Goal: Communication & Community: Answer question/provide support

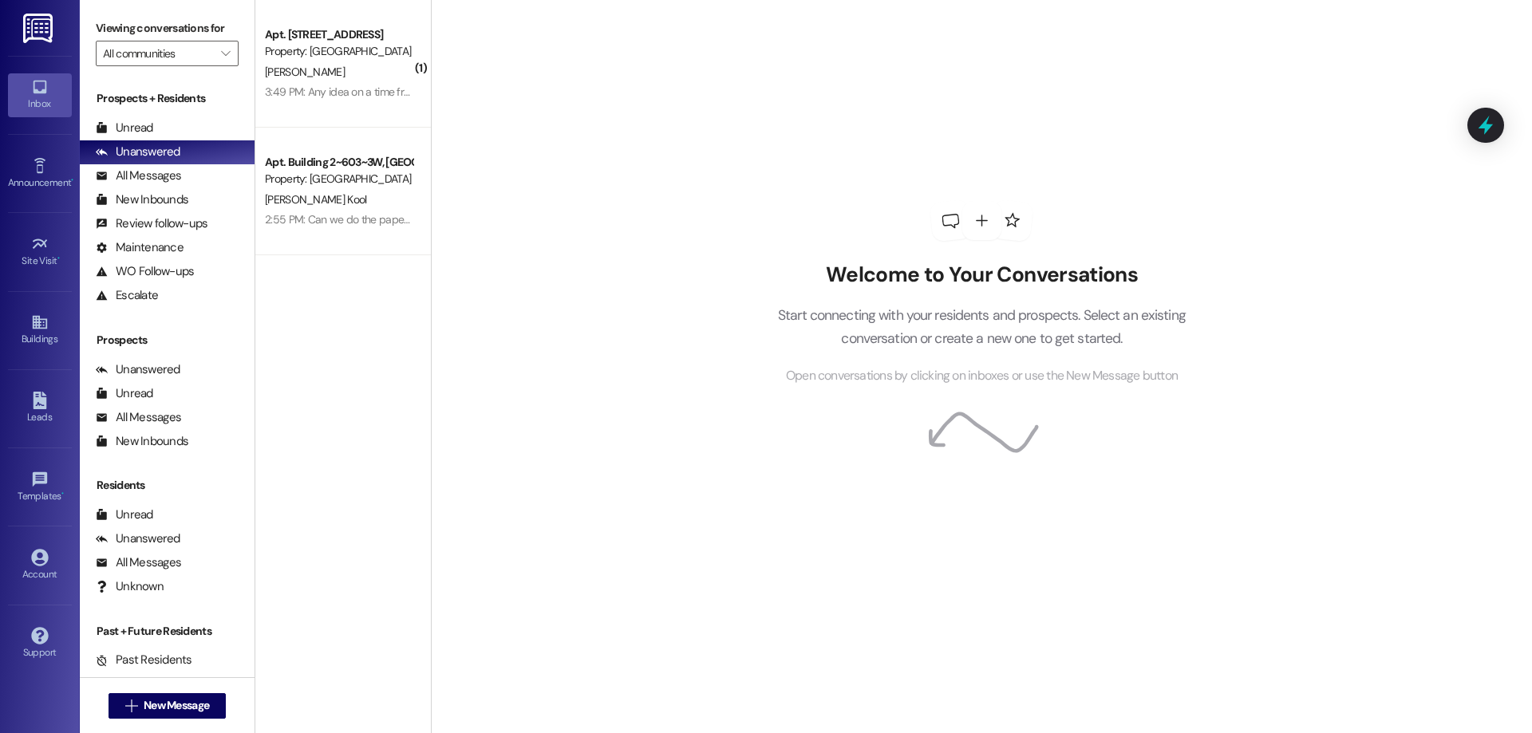
click at [305, 88] on div "3:49 PM: Any idea on a time frame of when they'll get to it? I would like to ha…" at bounding box center [674, 92] width 818 height 14
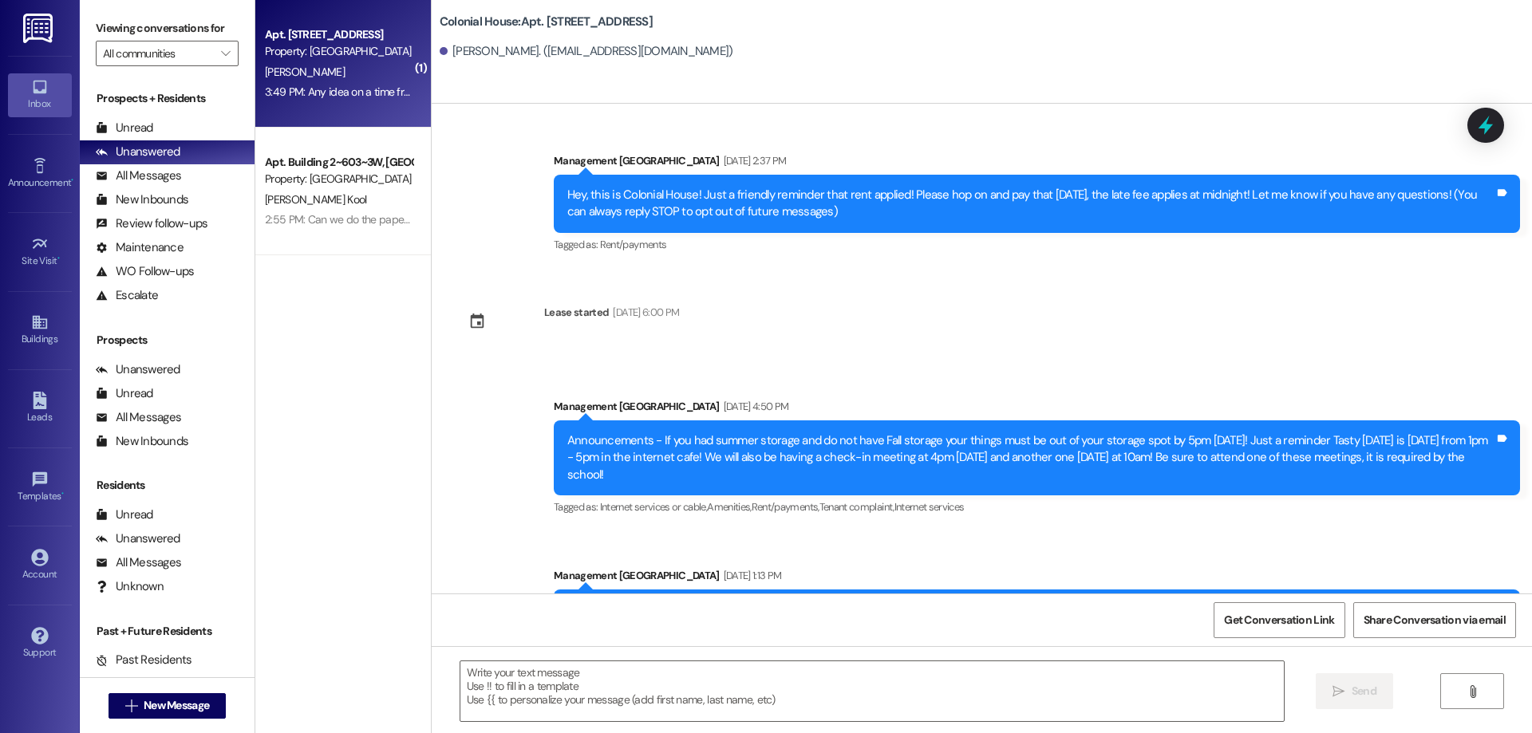
scroll to position [33567, 0]
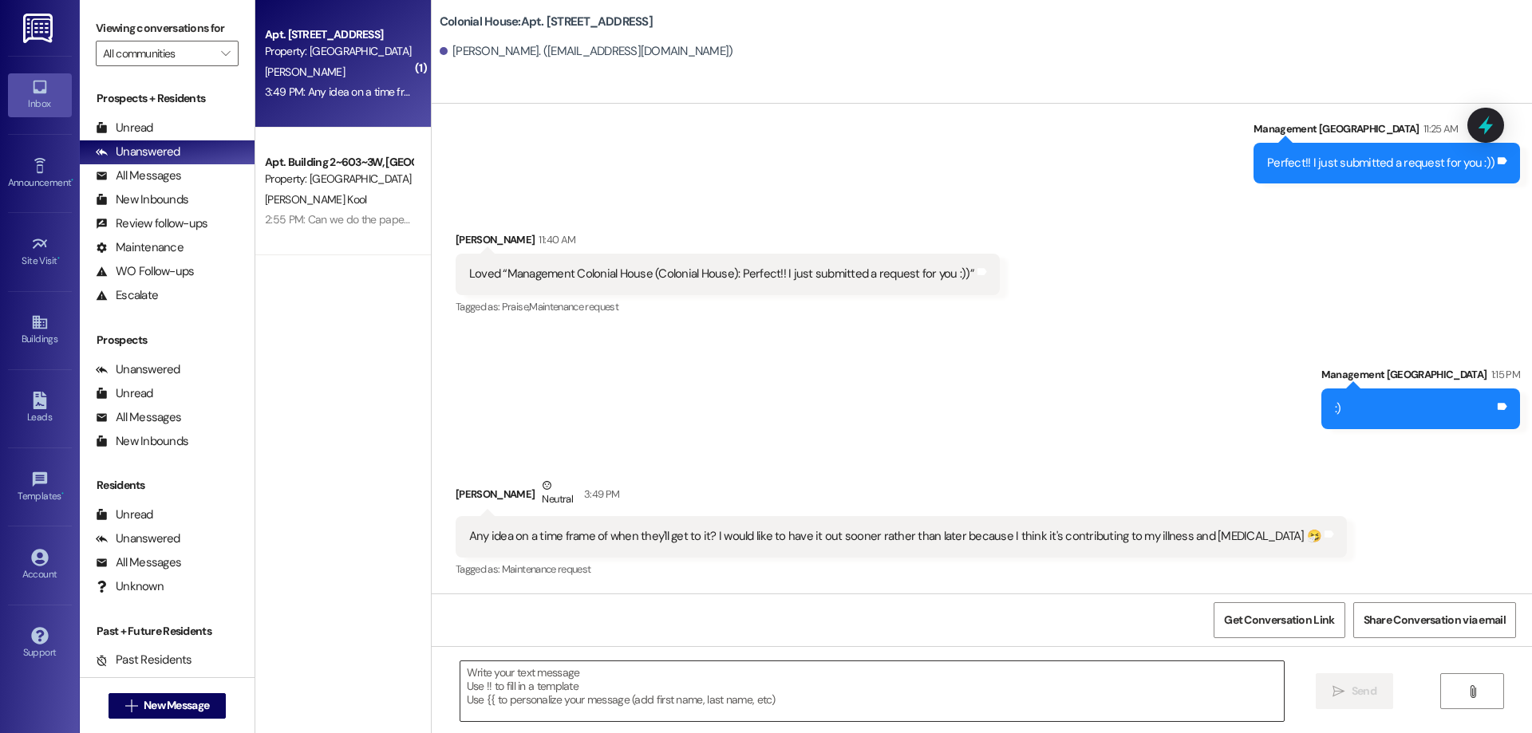
click at [893, 697] on textarea at bounding box center [871, 691] width 823 height 60
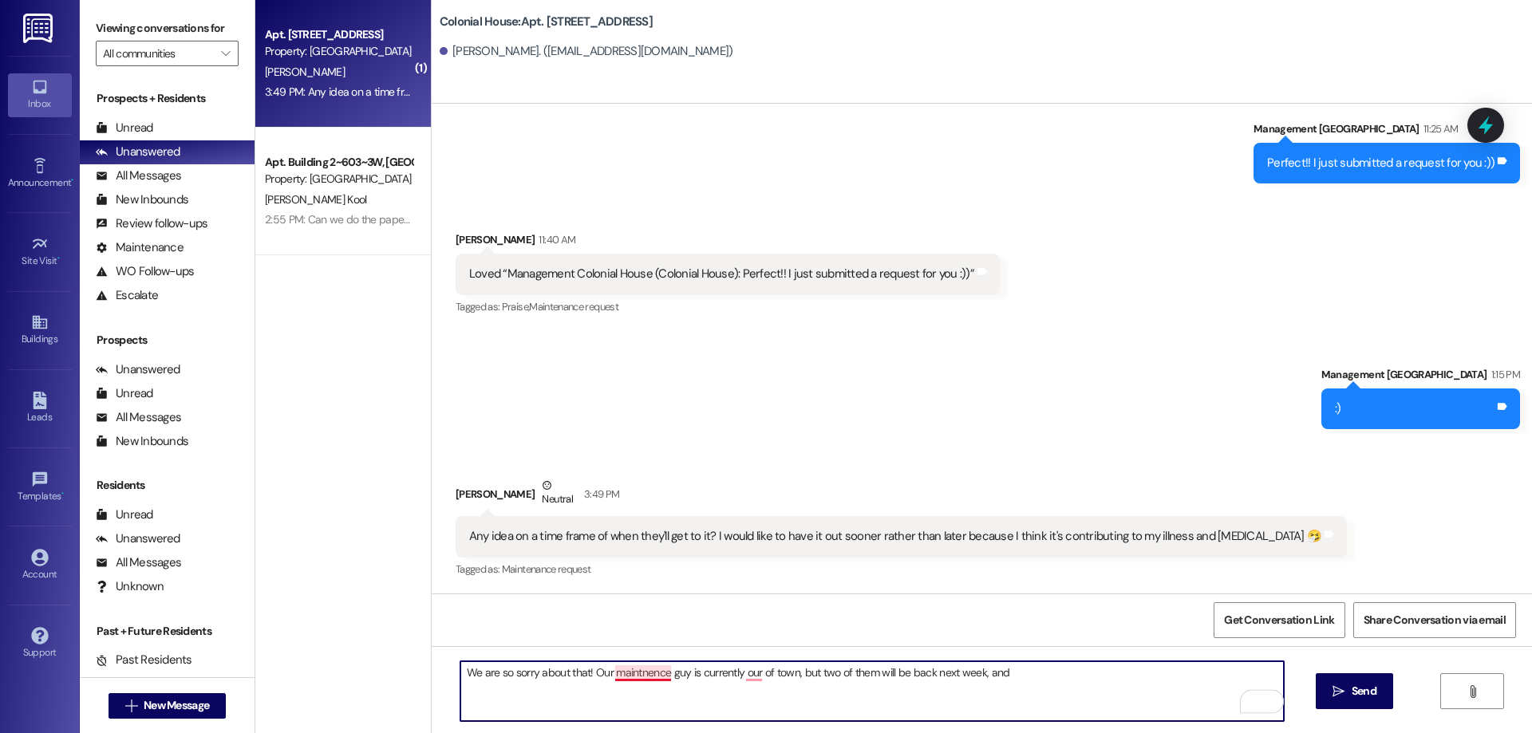
click at [634, 672] on textarea "We are so sorry about that! Our maintnence guy is currently our of town, but tw…" at bounding box center [871, 691] width 823 height 60
click at [747, 668] on textarea "We are so sorry about that! Our maintenance guy is currently our of town, but t…" at bounding box center [871, 691] width 823 height 60
click at [742, 672] on textarea "We are so sorry about that! Our maintenance guy is currently our of town, but t…" at bounding box center [871, 691] width 823 height 60
click at [1088, 672] on textarea "We are so sorry about that! Our maintenance guy is currently out of town, but t…" at bounding box center [871, 691] width 823 height 60
type textarea "We are so sorry about that! Our maintenance guy is currently out of town, but t…"
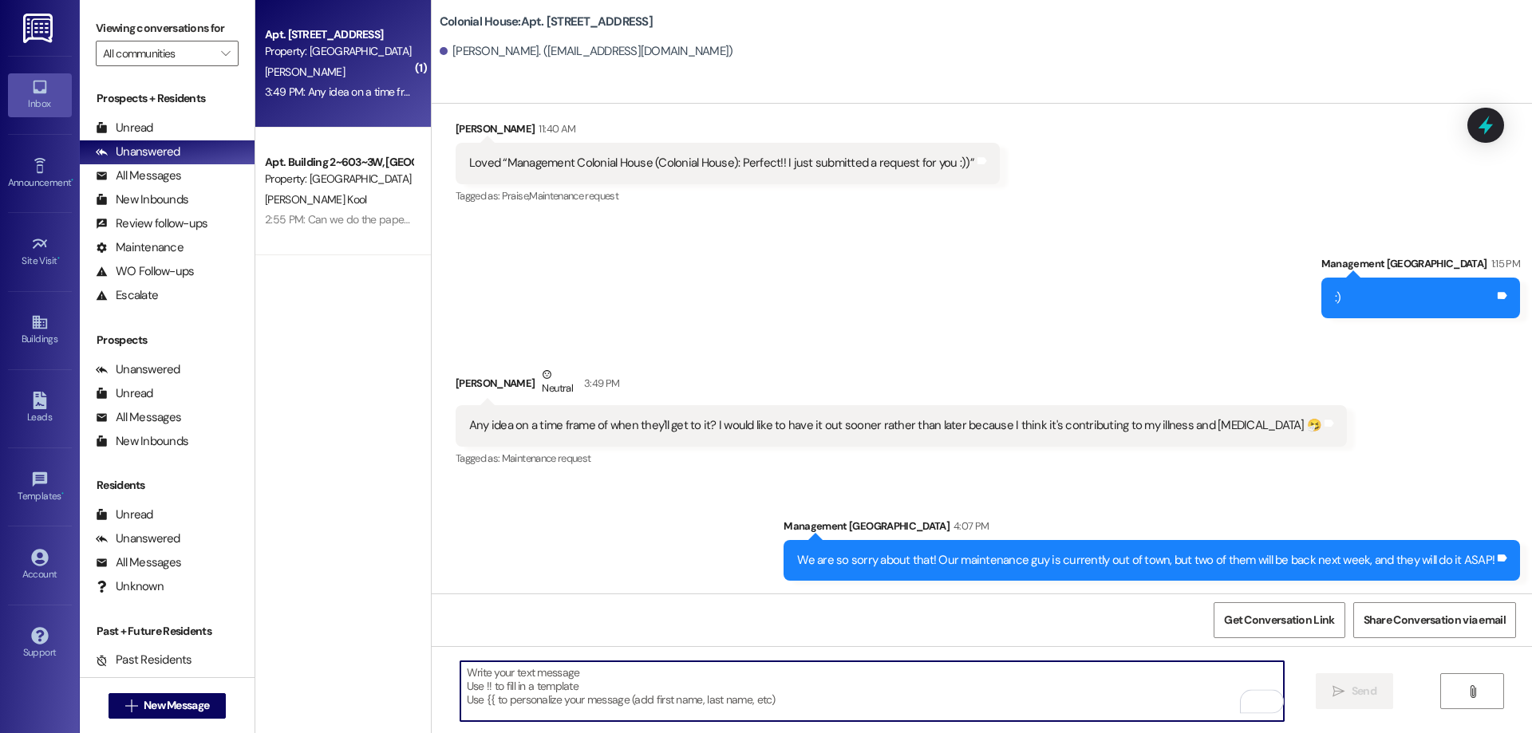
scroll to position [33679, 0]
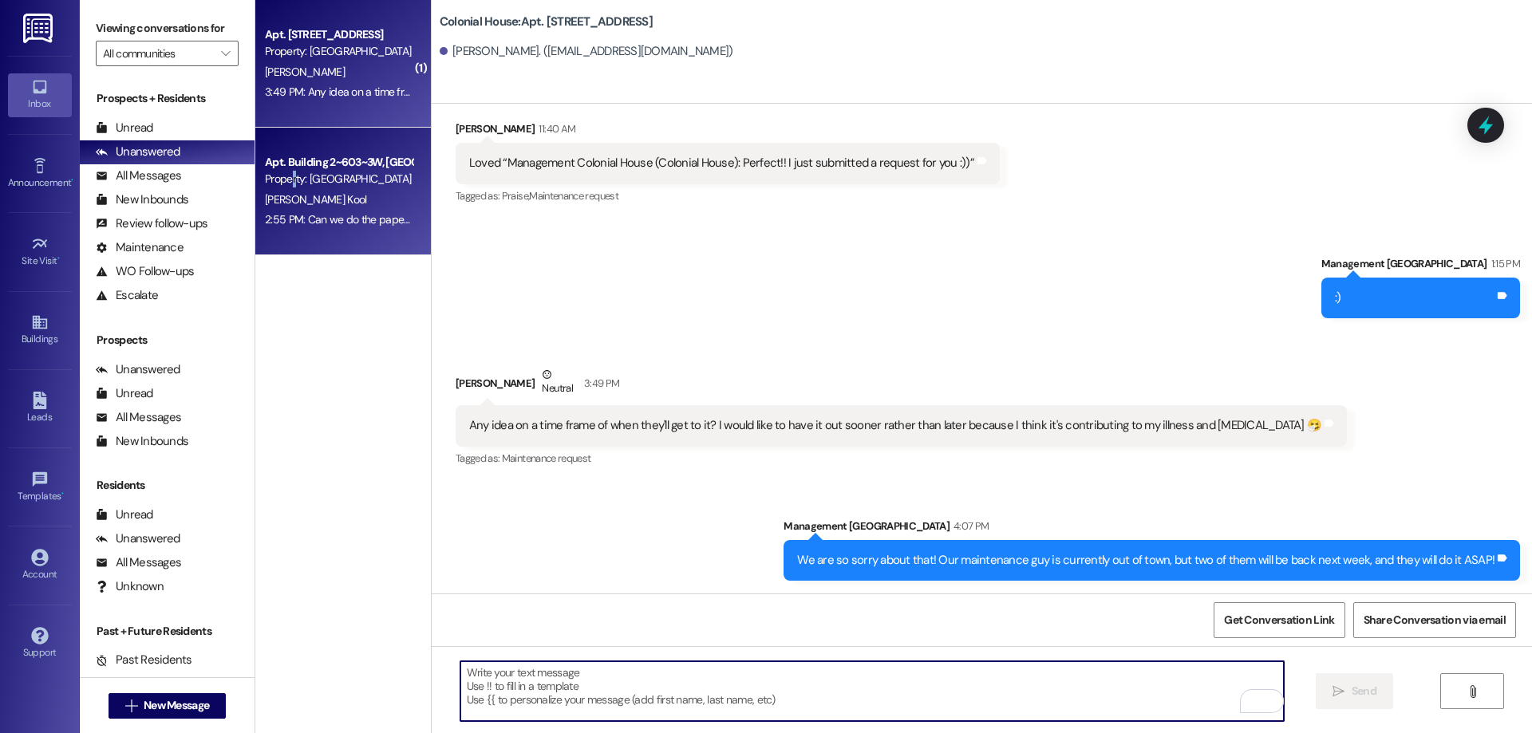
click at [282, 183] on div "Property: [GEOGRAPHIC_DATA]" at bounding box center [339, 179] width 148 height 17
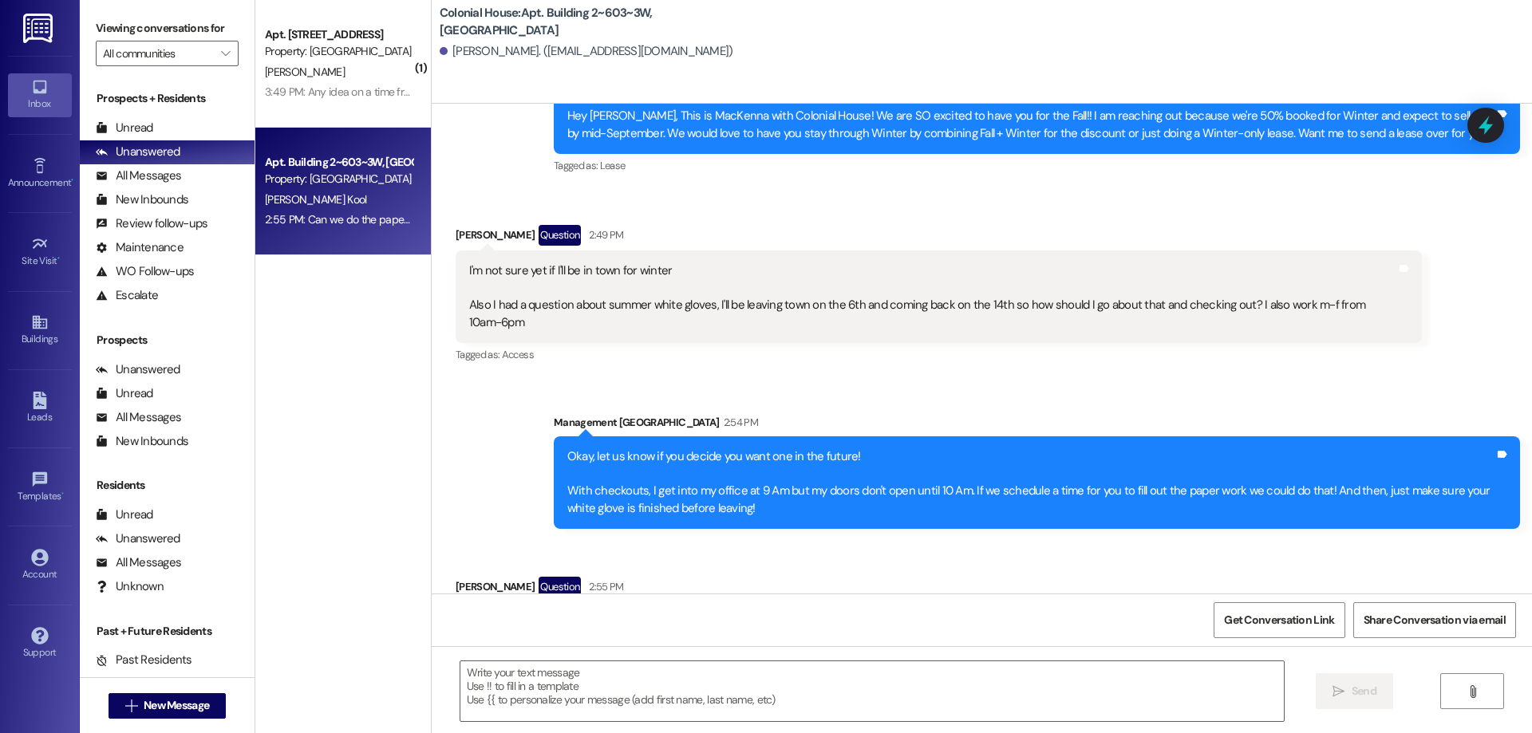
scroll to position [50744, 0]
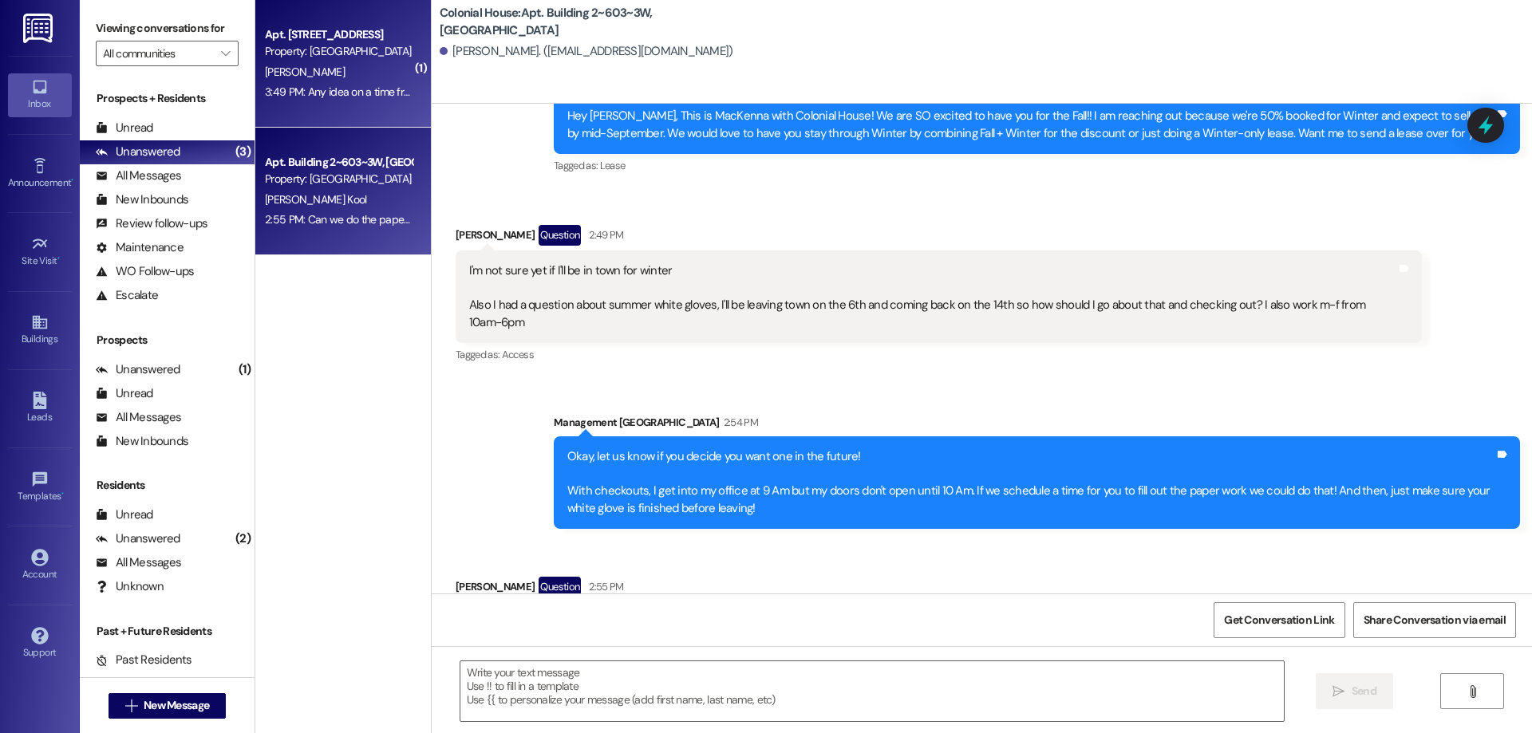
click at [263, 62] on div "[PERSON_NAME]" at bounding box center [338, 72] width 151 height 20
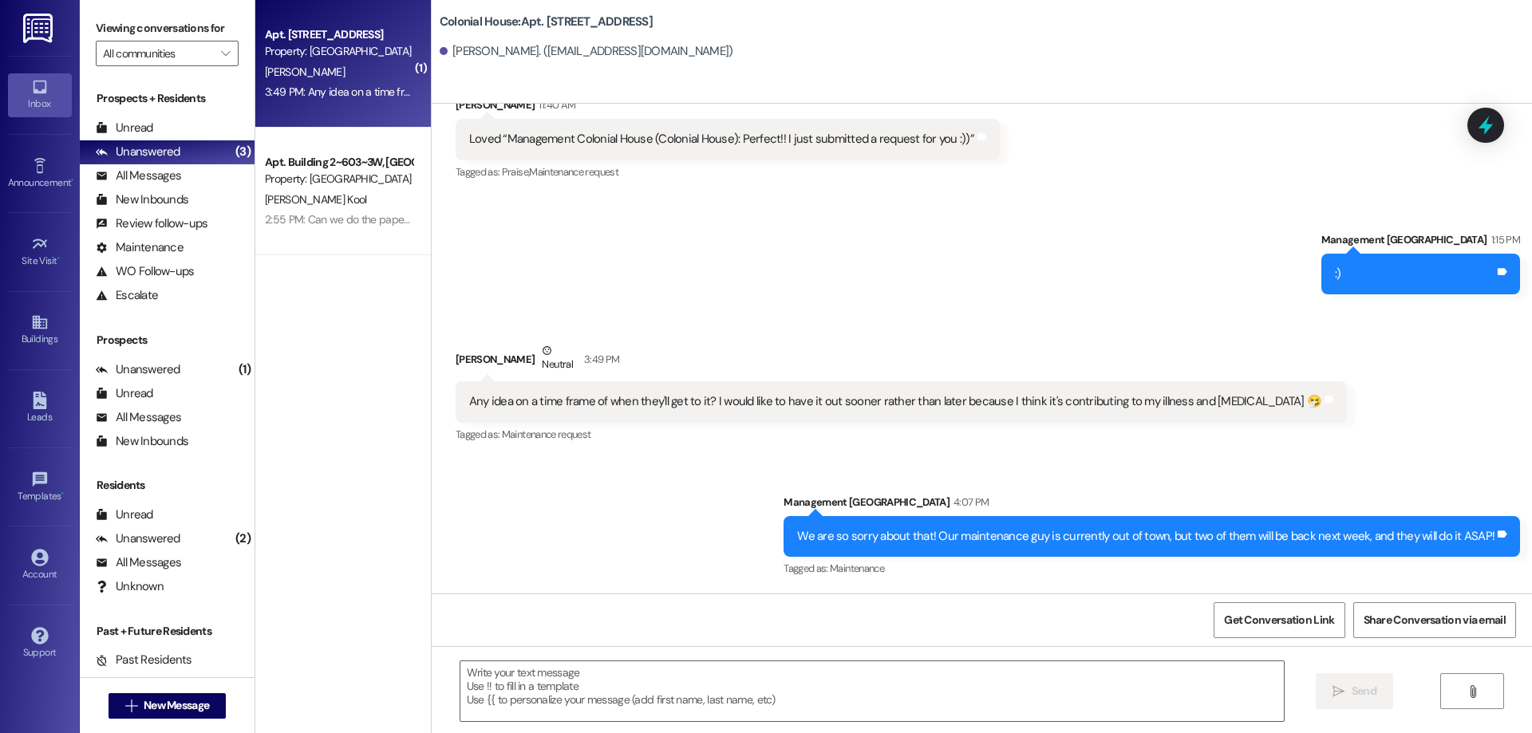
scroll to position [33702, 0]
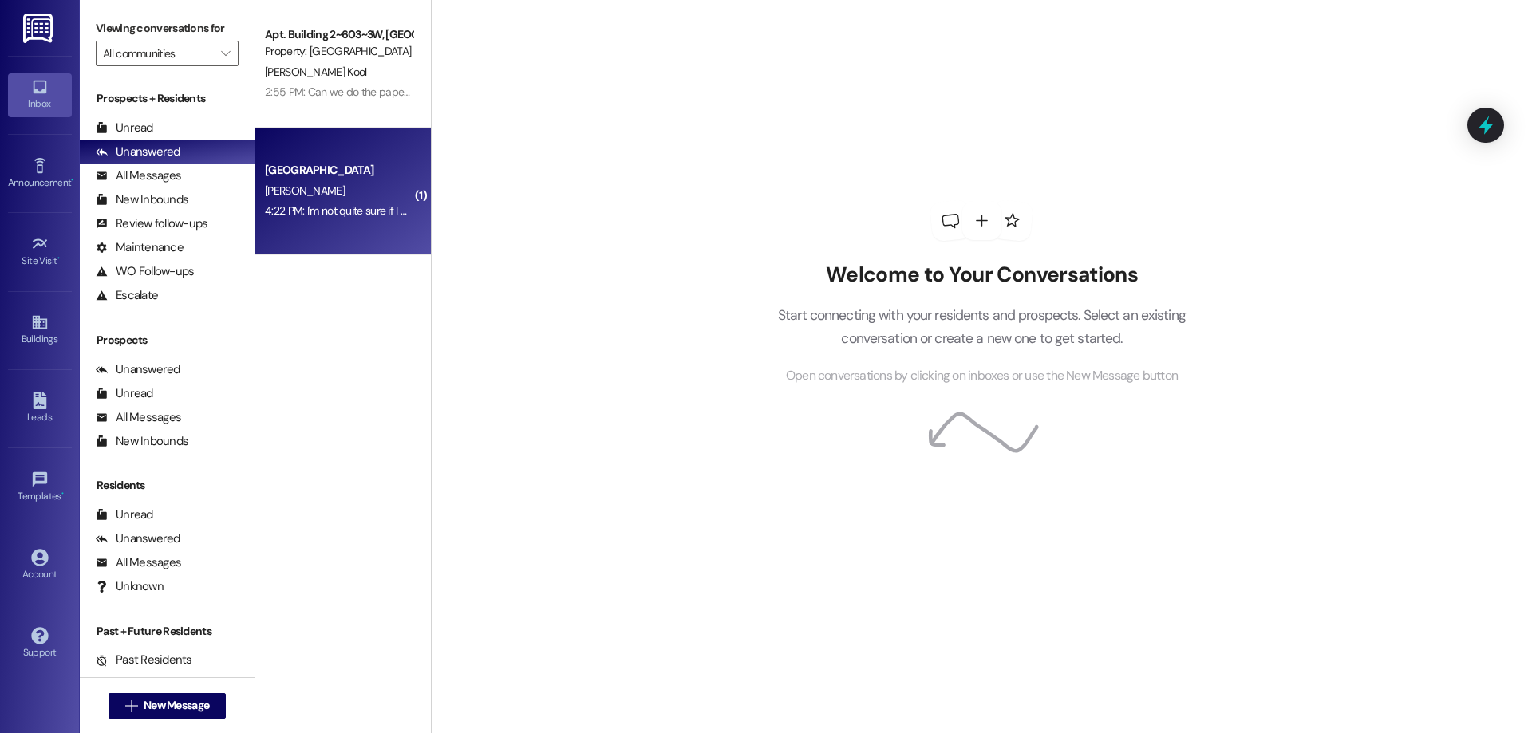
click at [373, 186] on div "L. Kelley" at bounding box center [338, 191] width 151 height 20
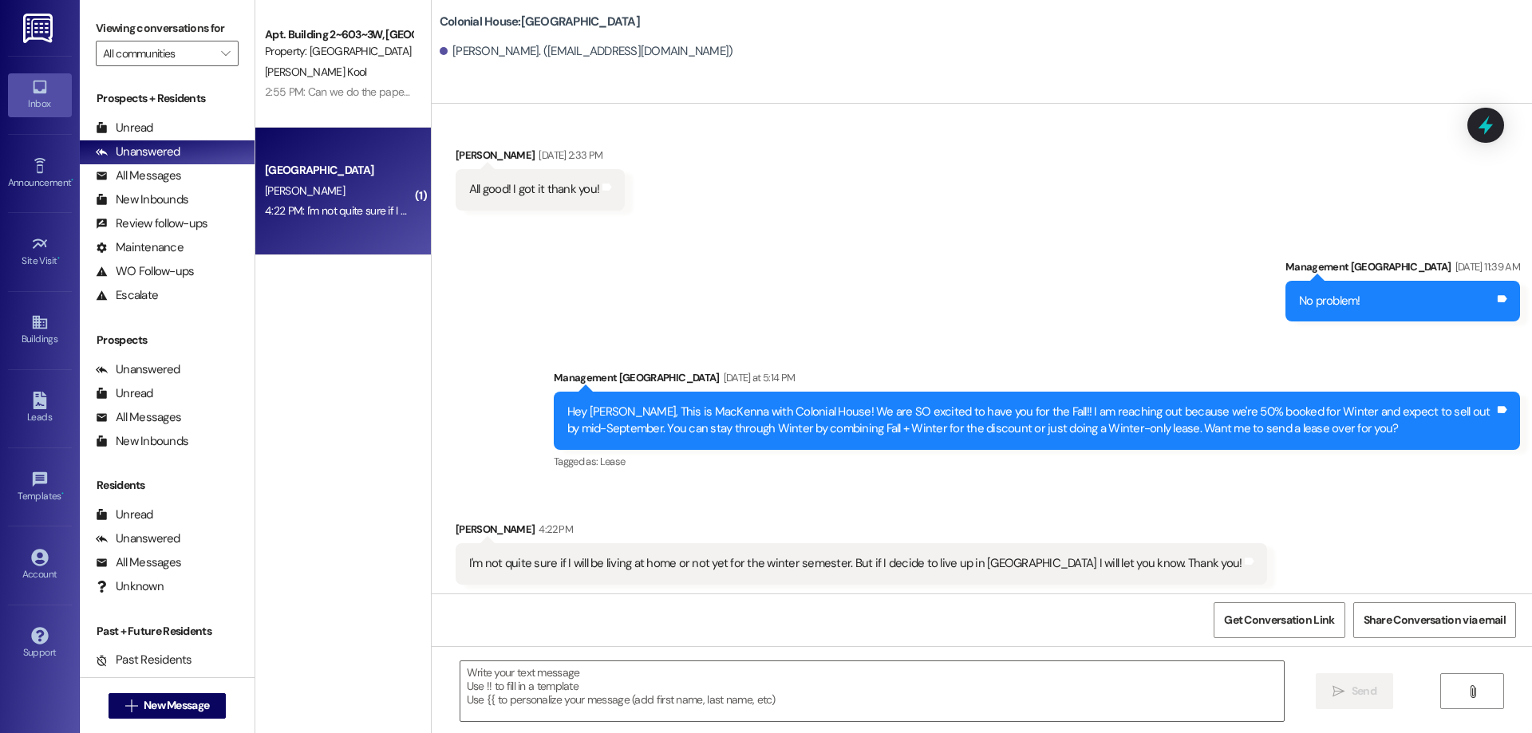
scroll to position [3283, 0]
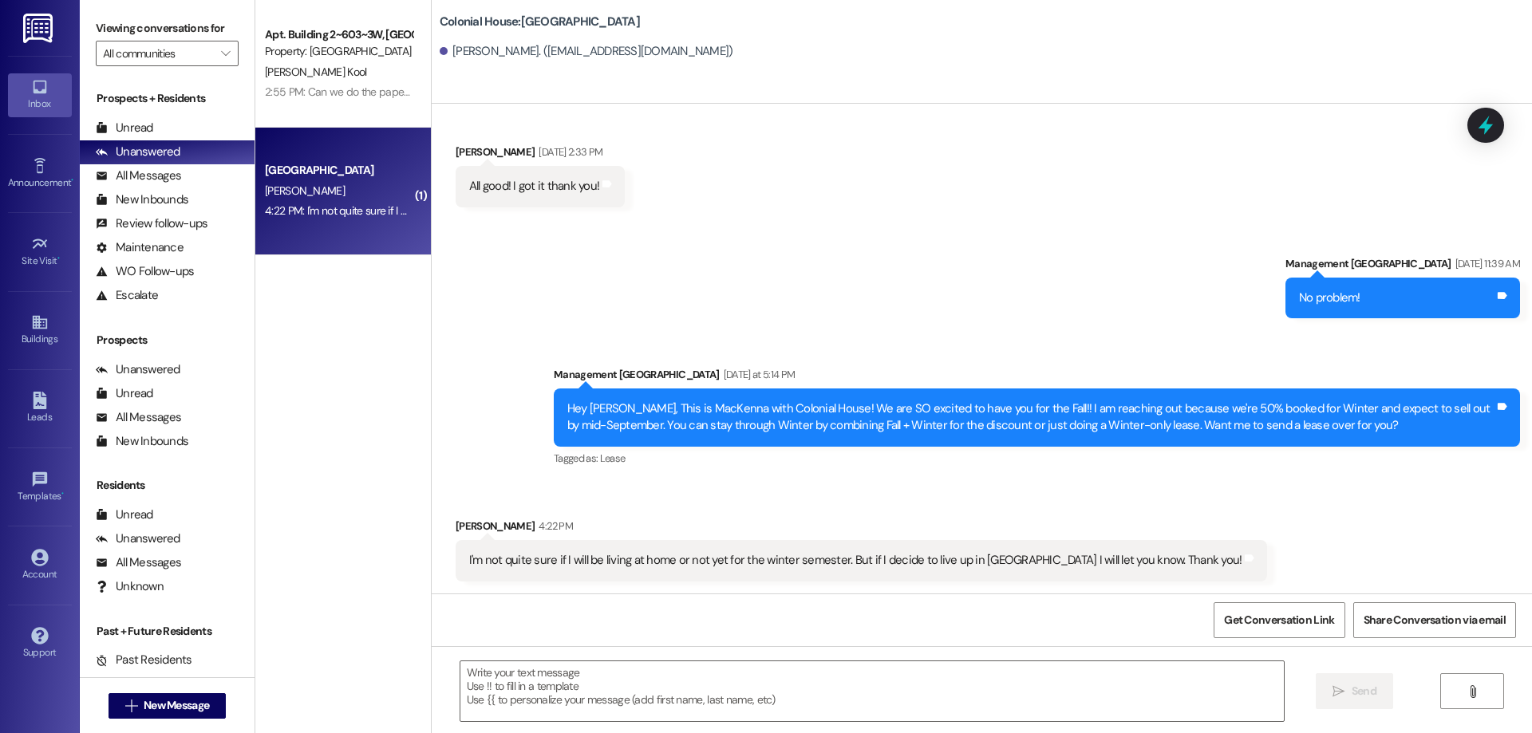
click at [1086, 656] on div " Send " at bounding box center [982, 706] width 1100 height 120
click at [1083, 678] on textarea at bounding box center [871, 691] width 823 height 60
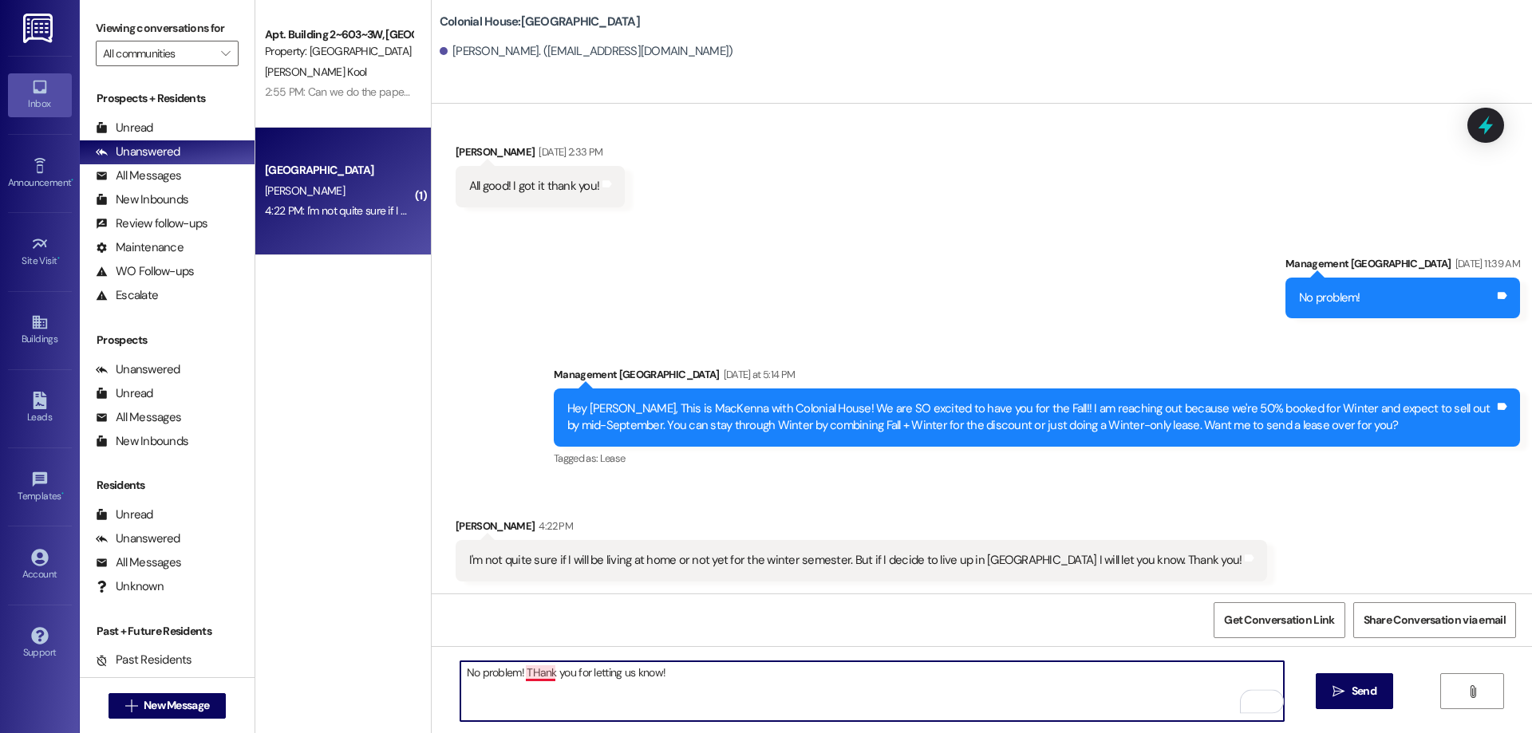
click at [515, 672] on textarea "No problem! THank you for letting us know!" at bounding box center [871, 691] width 823 height 60
type textarea "No problem! Thank you for letting us know!"
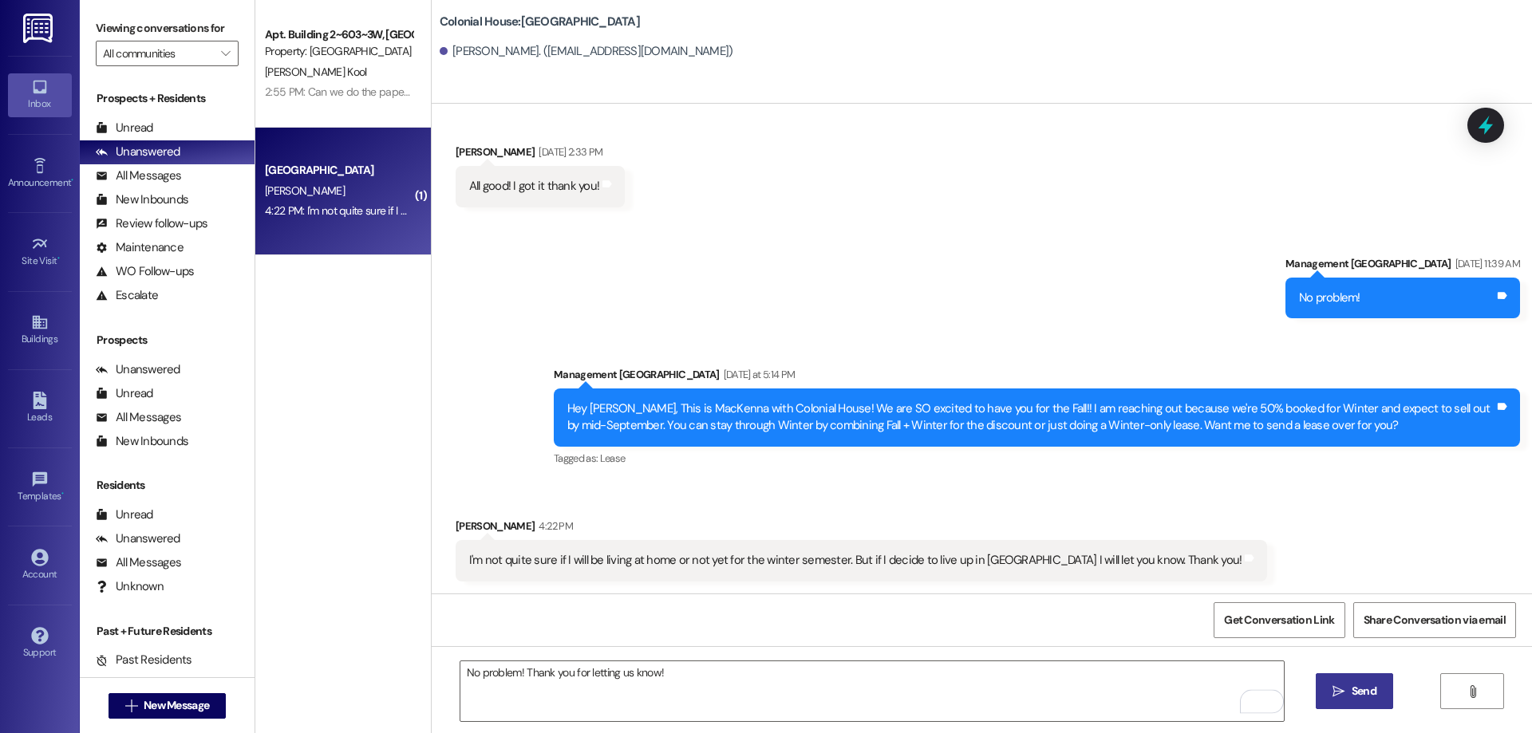
click at [1357, 691] on span "Send" at bounding box center [1363, 691] width 25 height 17
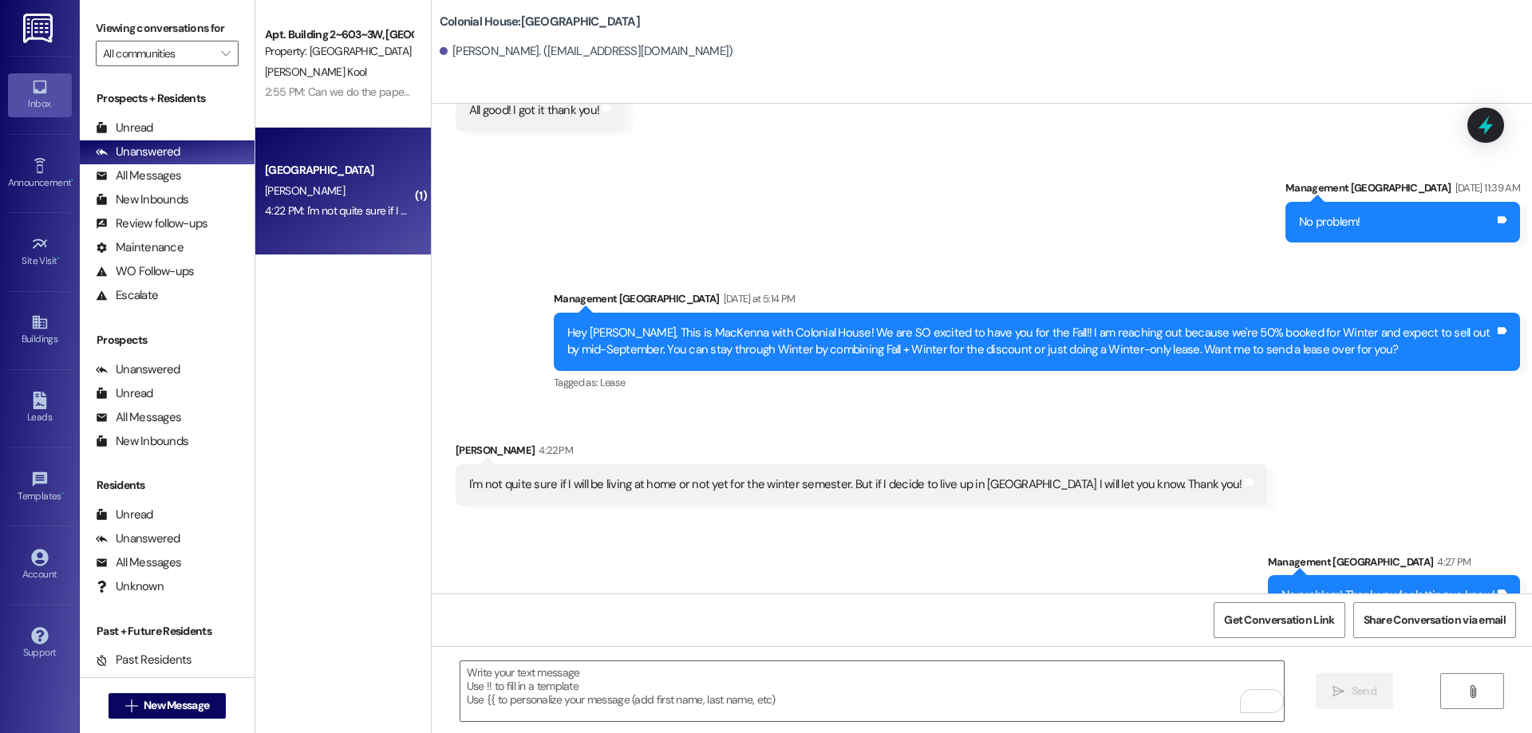
scroll to position [3394, 0]
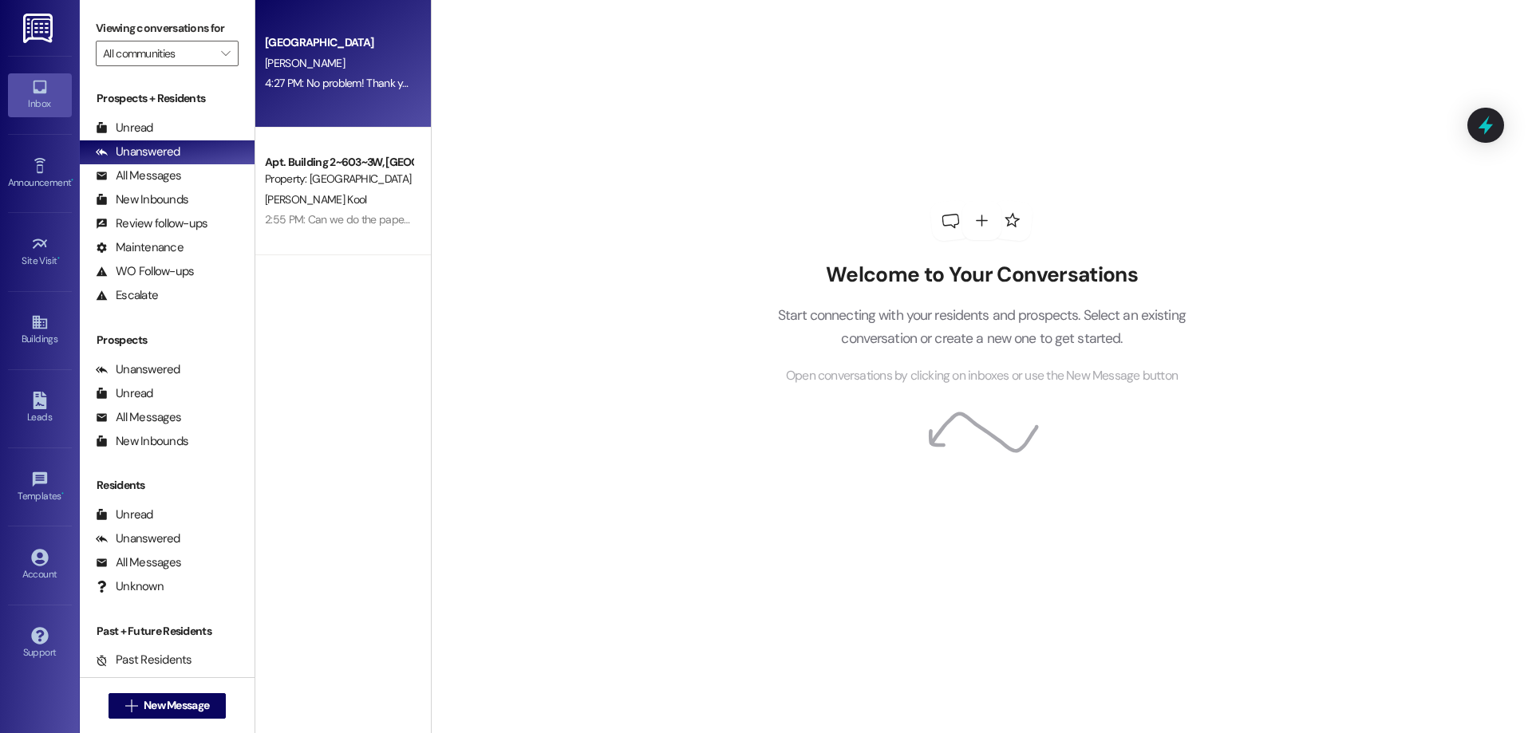
click at [297, 46] on div "[GEOGRAPHIC_DATA]" at bounding box center [339, 42] width 148 height 17
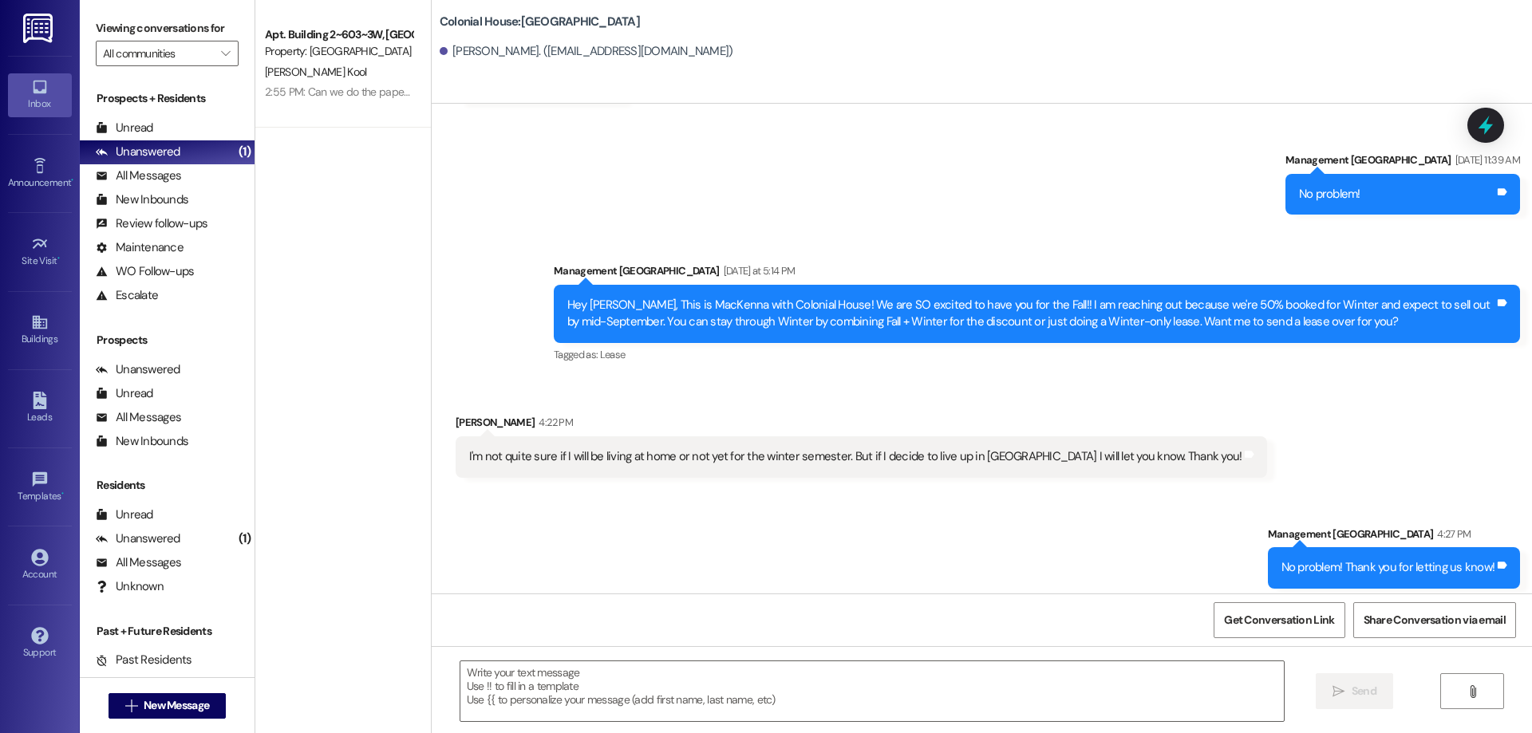
scroll to position [3129, 0]
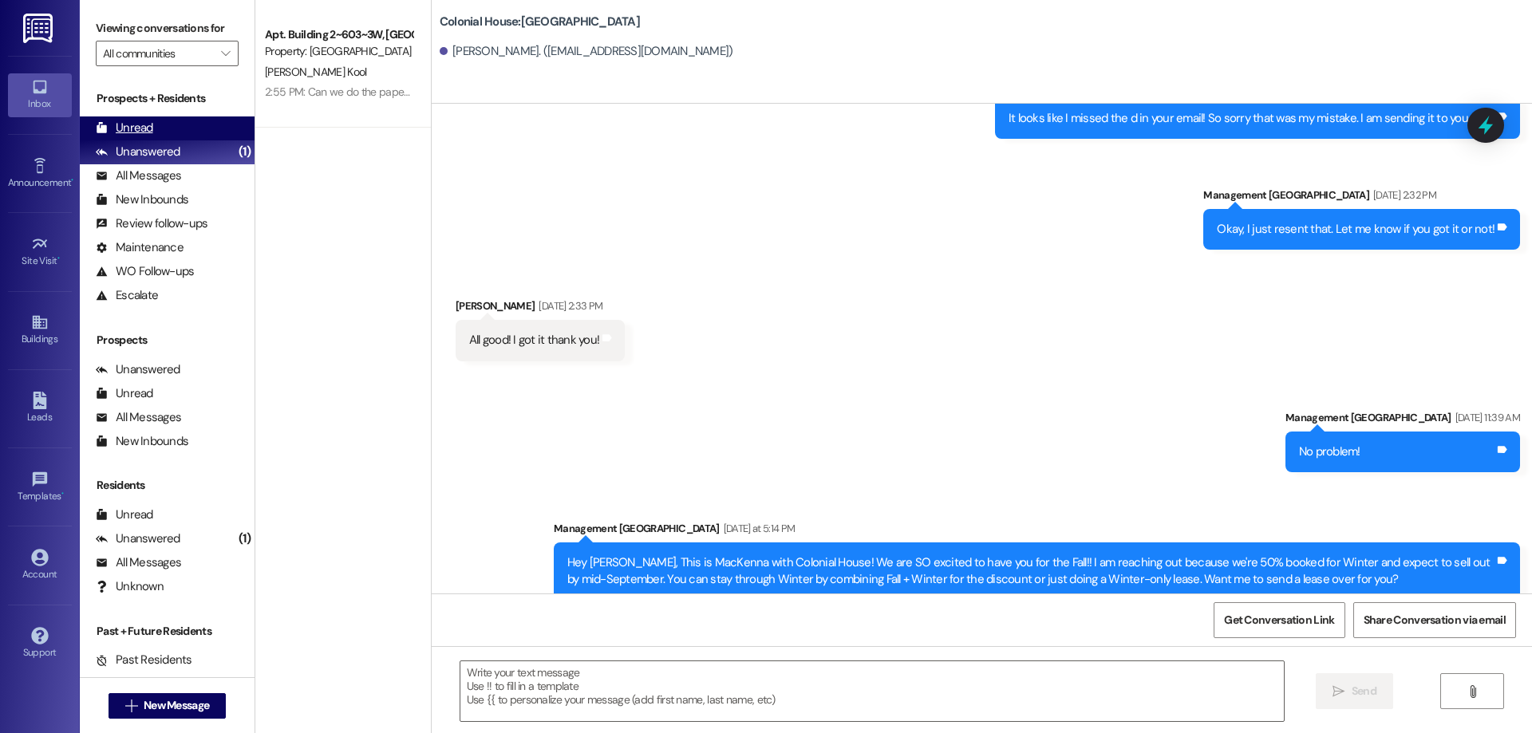
click at [139, 132] on div "Unread" at bounding box center [124, 128] width 57 height 17
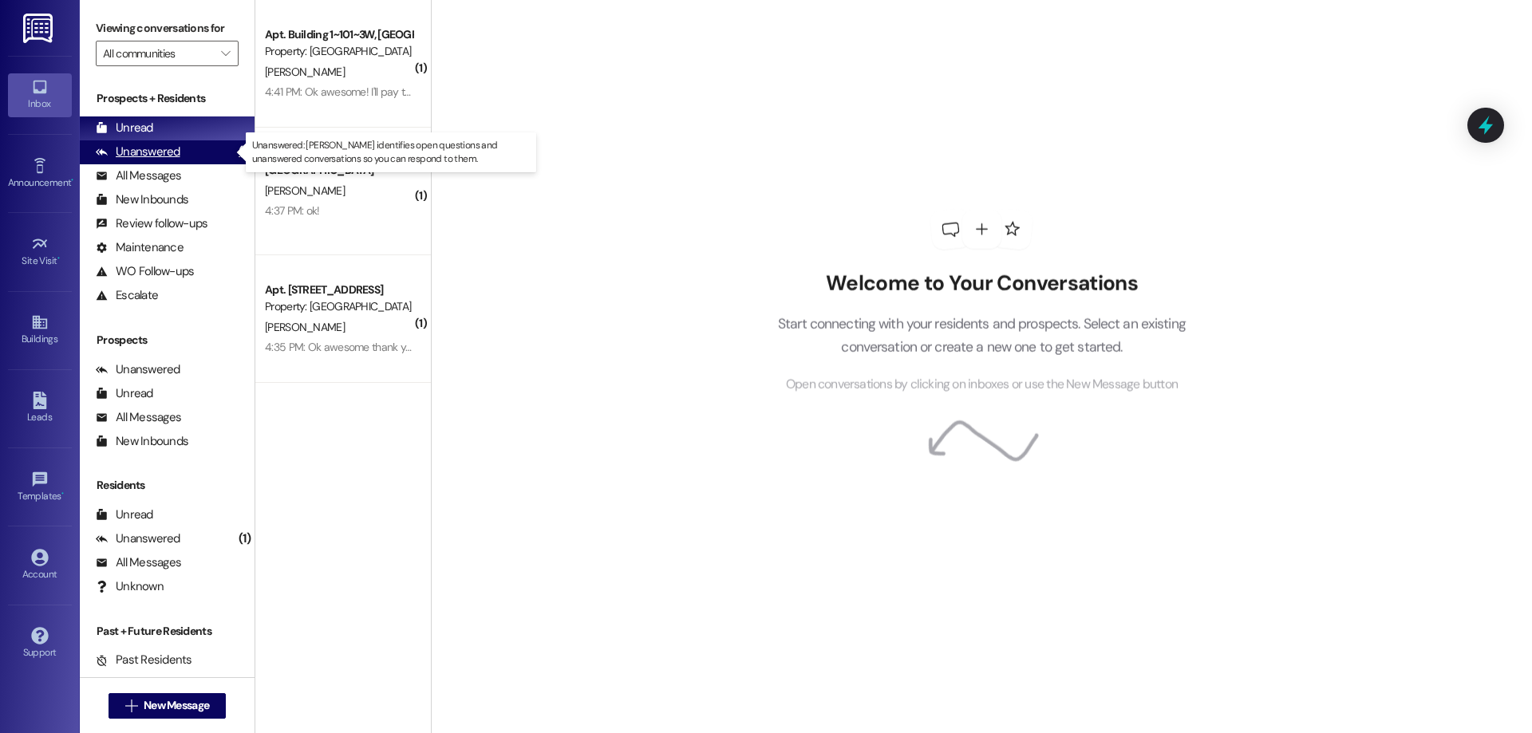
click at [162, 147] on div "Unanswered" at bounding box center [138, 152] width 85 height 17
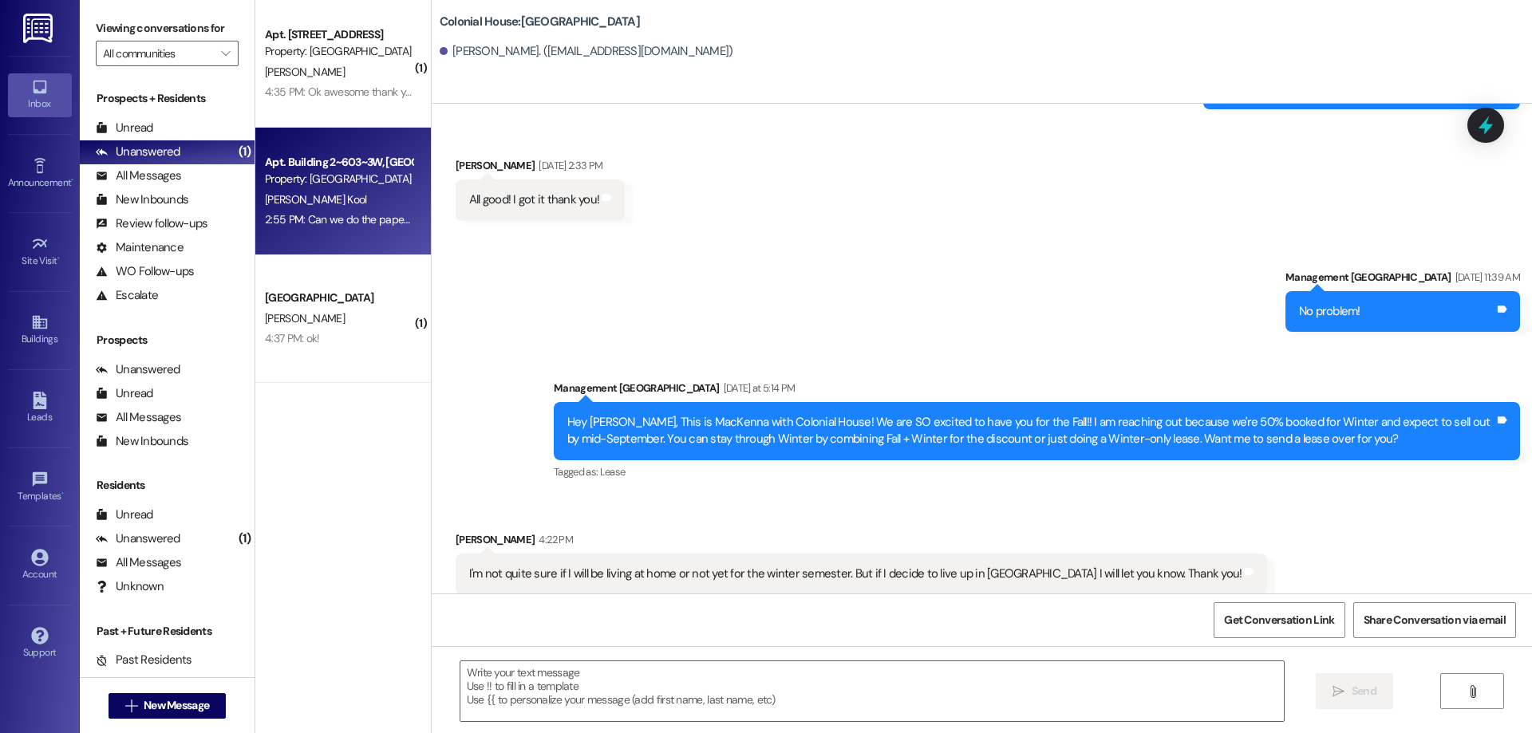
scroll to position [3283, 0]
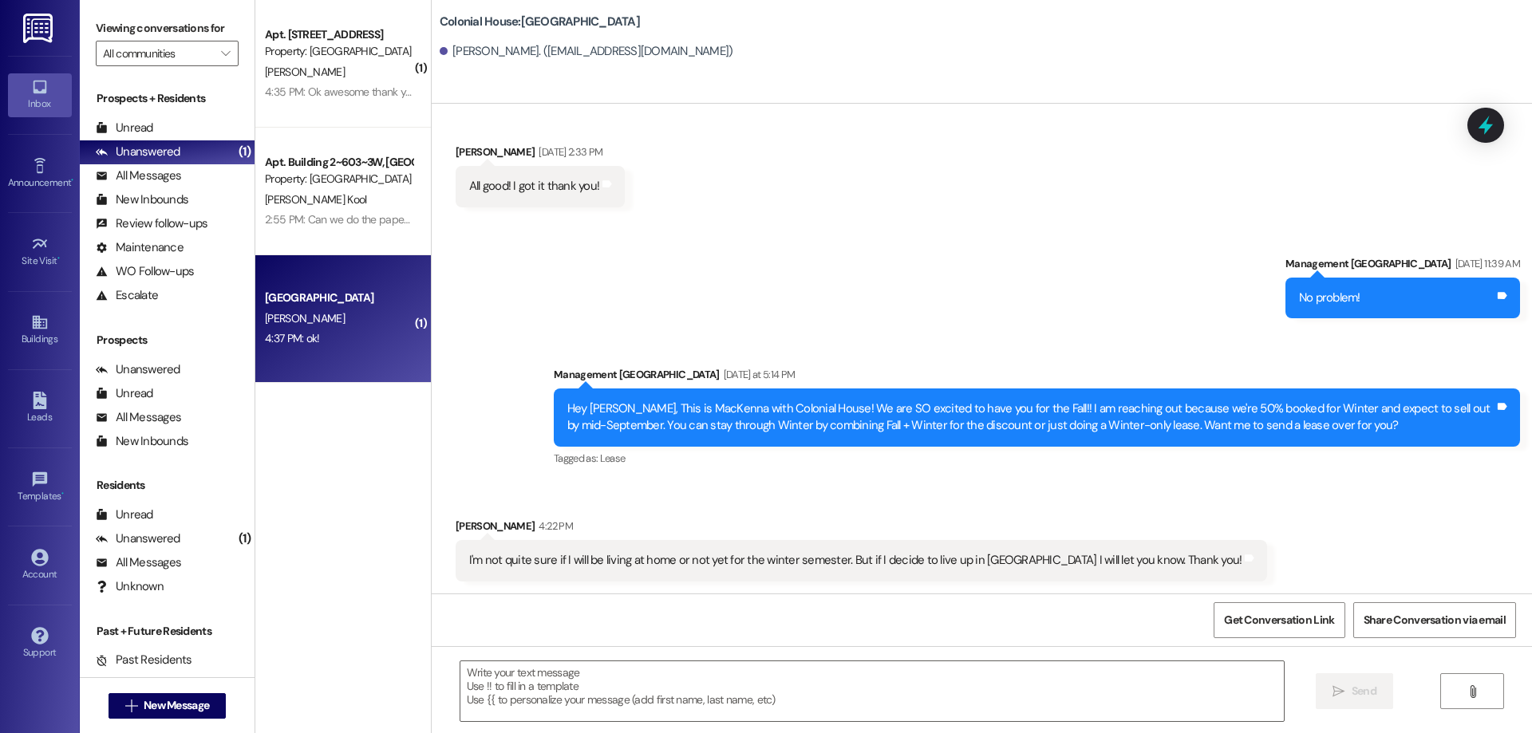
click at [366, 298] on div "[GEOGRAPHIC_DATA]" at bounding box center [339, 298] width 148 height 17
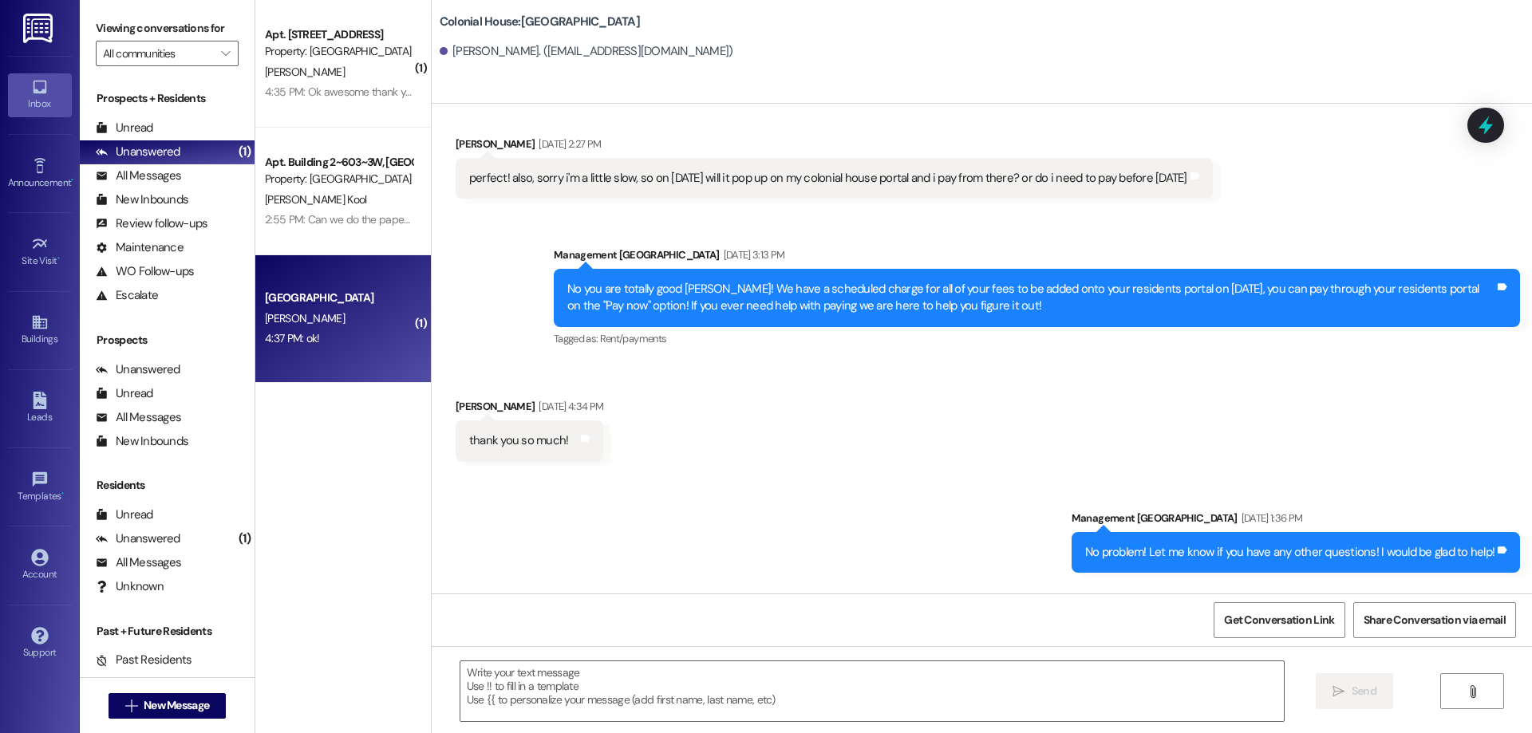
scroll to position [5688, 0]
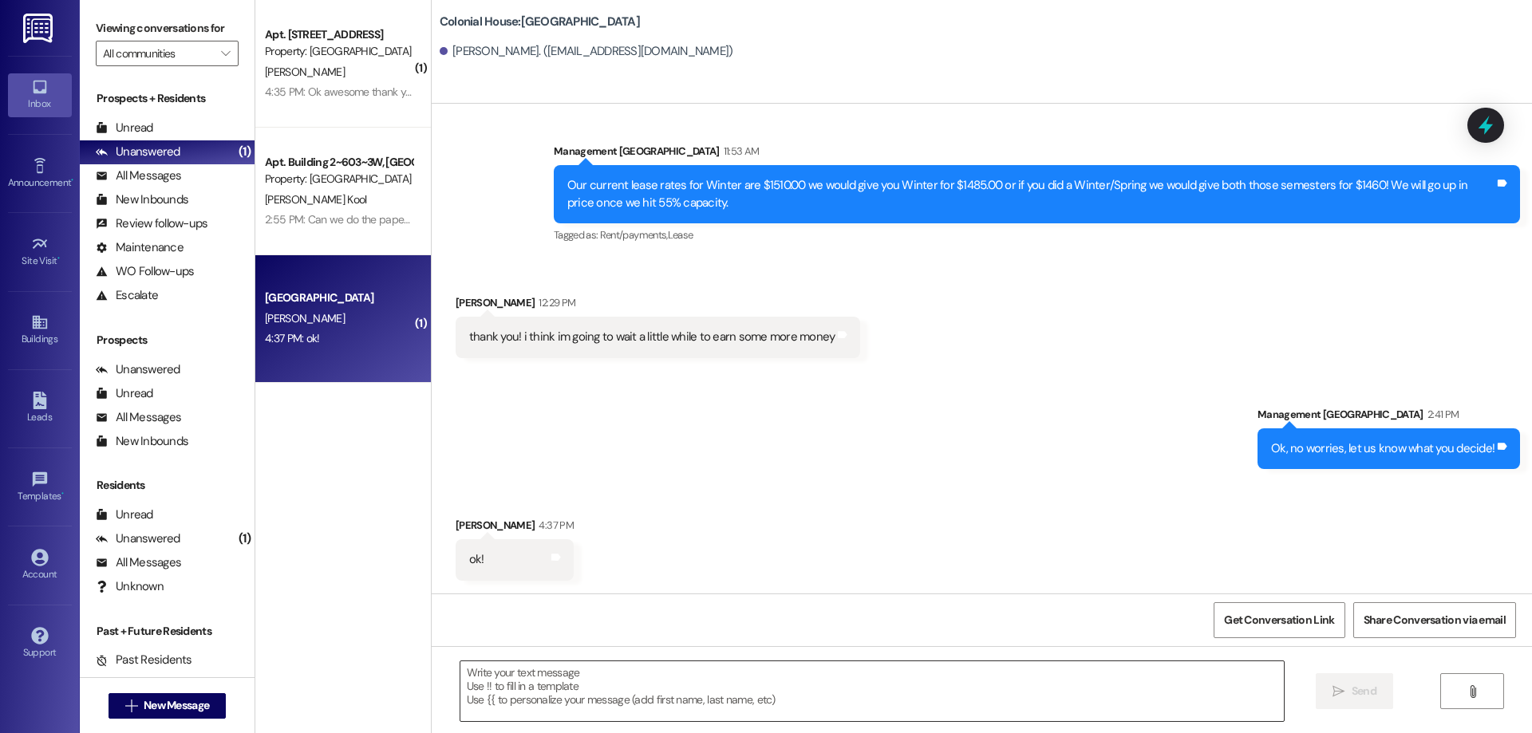
click at [779, 698] on textarea at bounding box center [871, 691] width 823 height 60
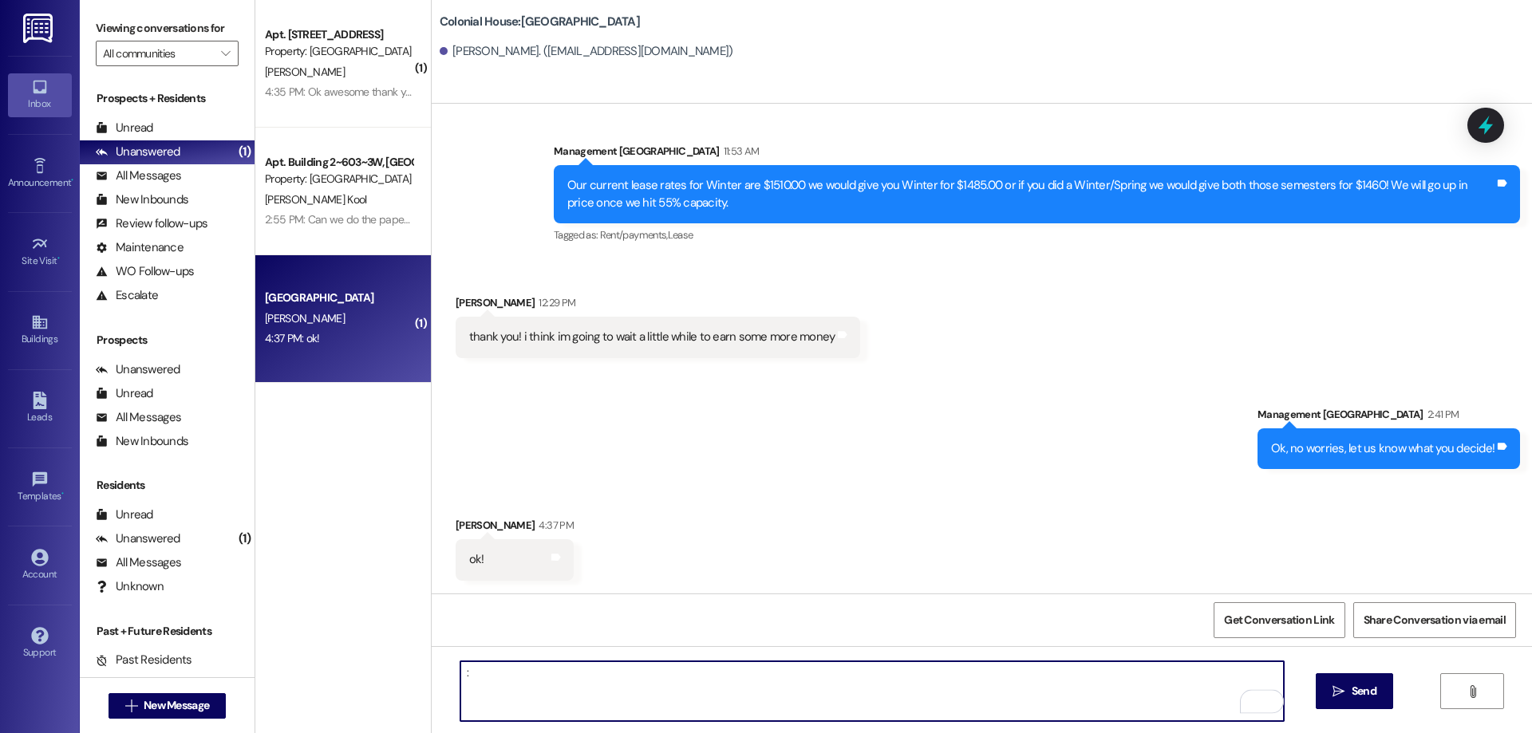
type textarea ":)"
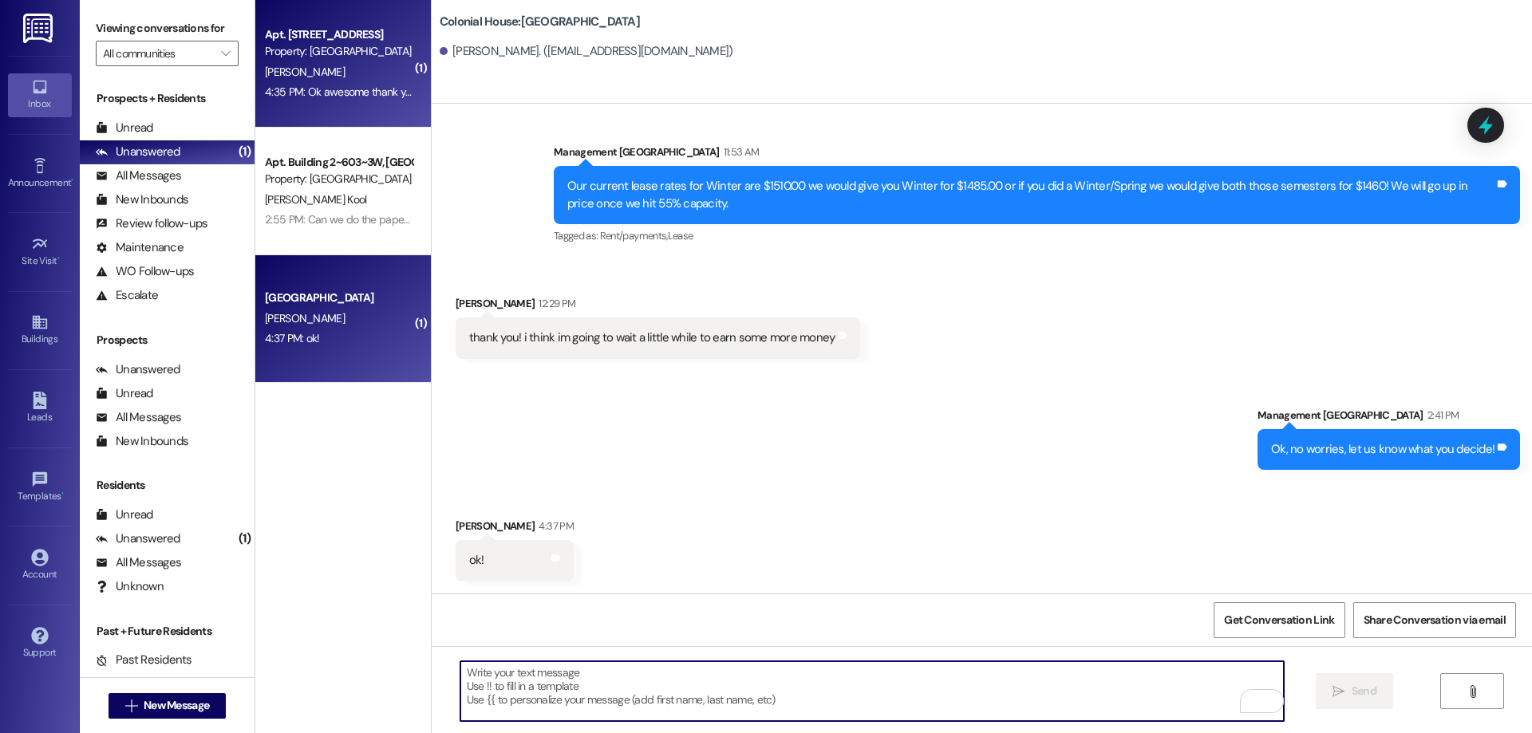
click at [309, 101] on div "4:35 PM: Ok awesome thank you! 4:35 PM: Ok awesome thank you!" at bounding box center [338, 92] width 151 height 20
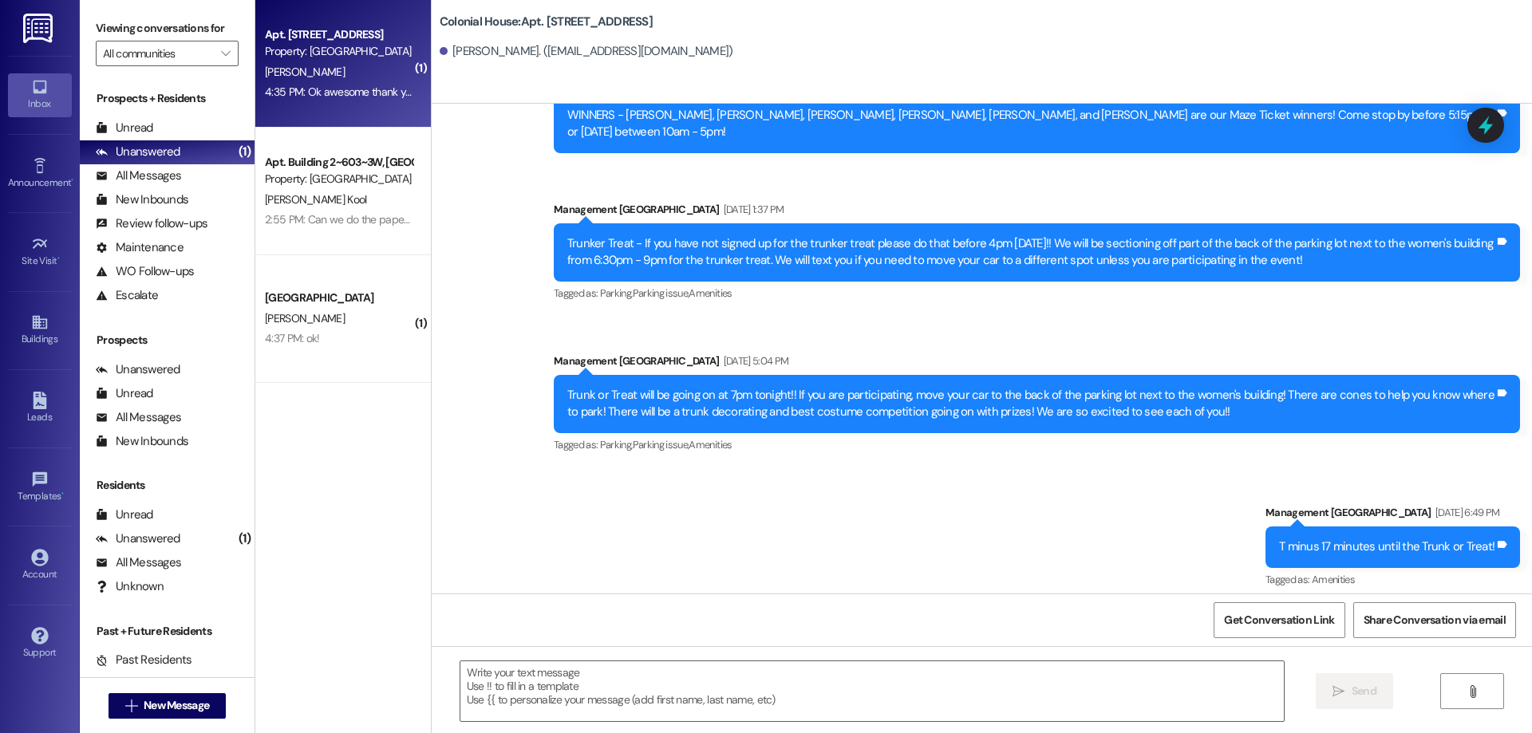
scroll to position [33837, 0]
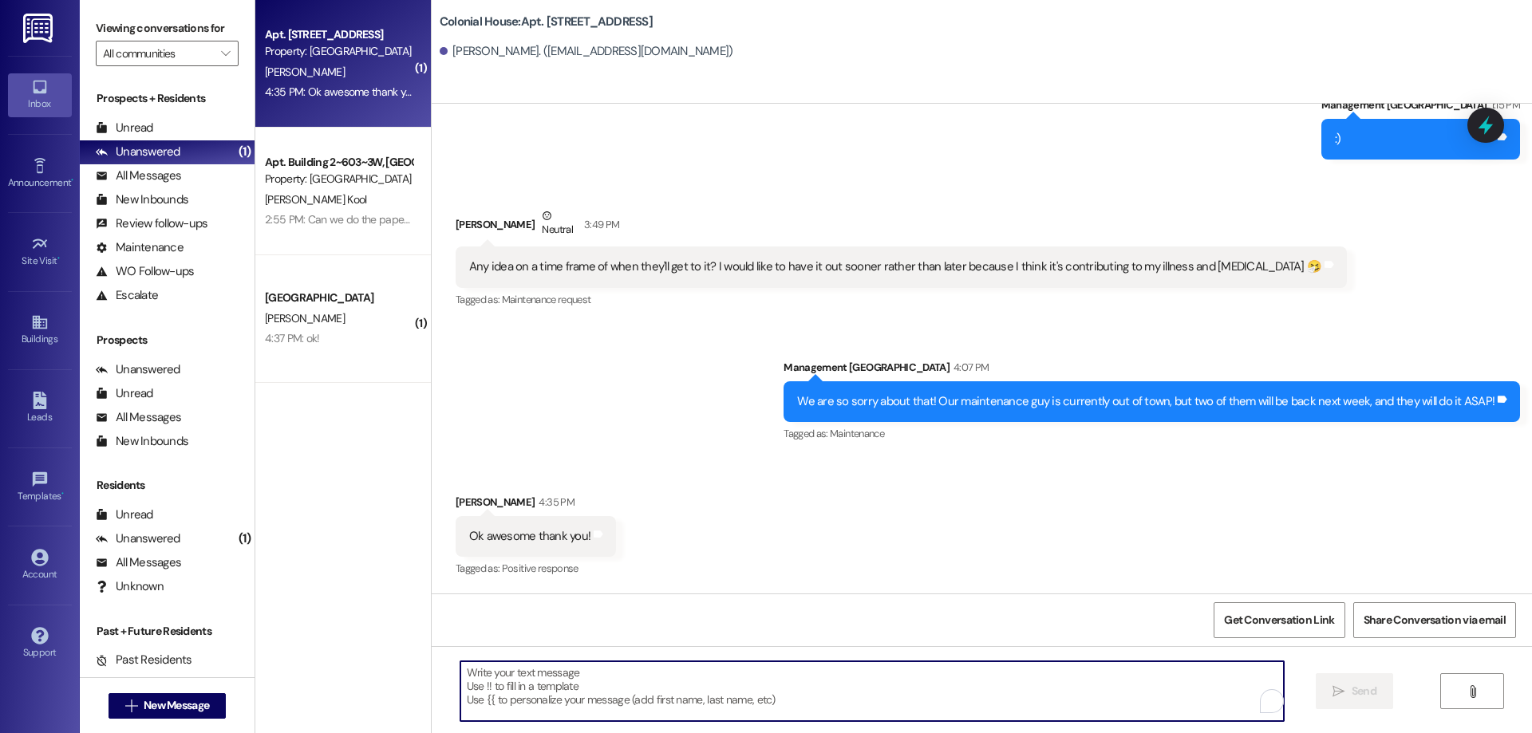
click at [609, 680] on textarea "To enrich screen reader interactions, please activate Accessibility in Grammarl…" at bounding box center [871, 691] width 823 height 60
type textarea "No worries!"
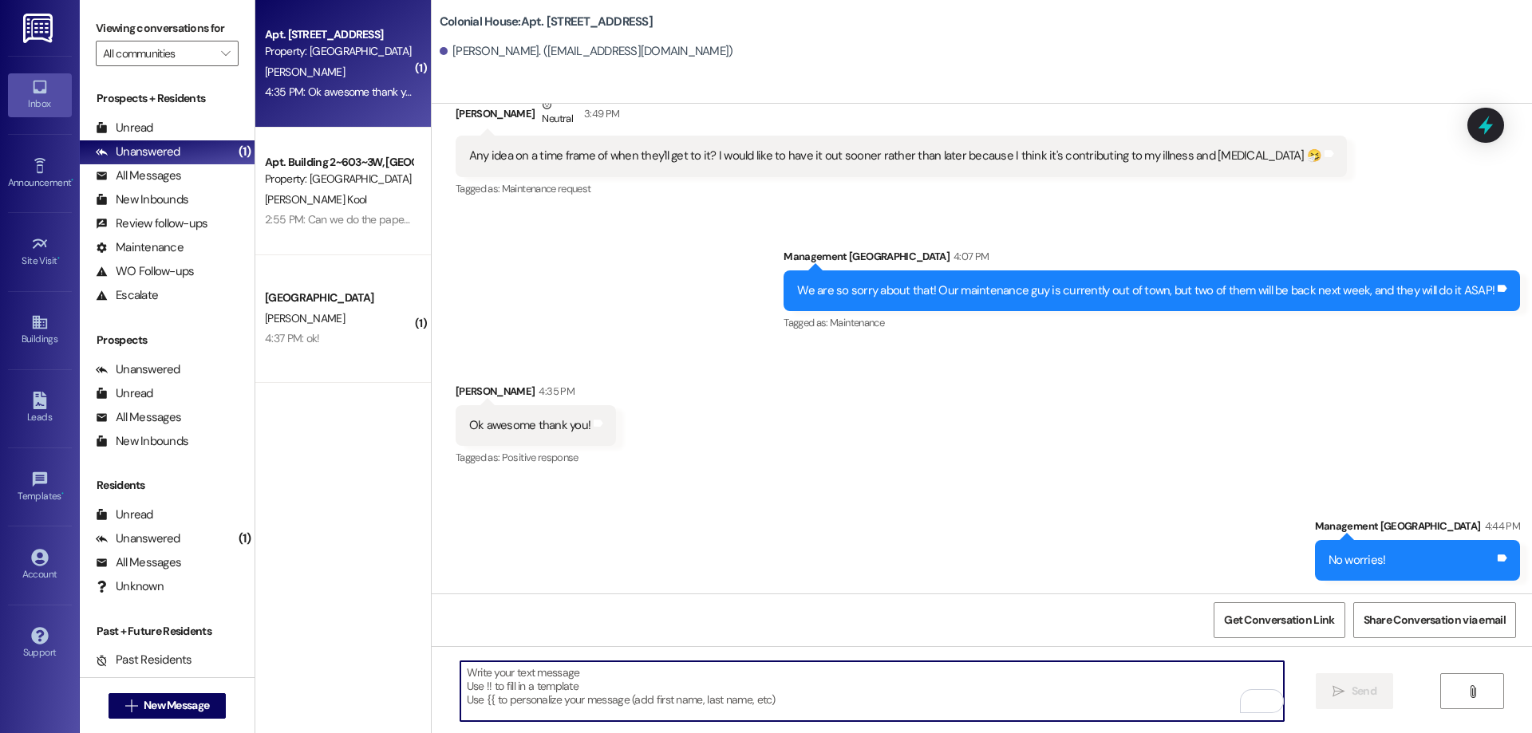
scroll to position [33948, 0]
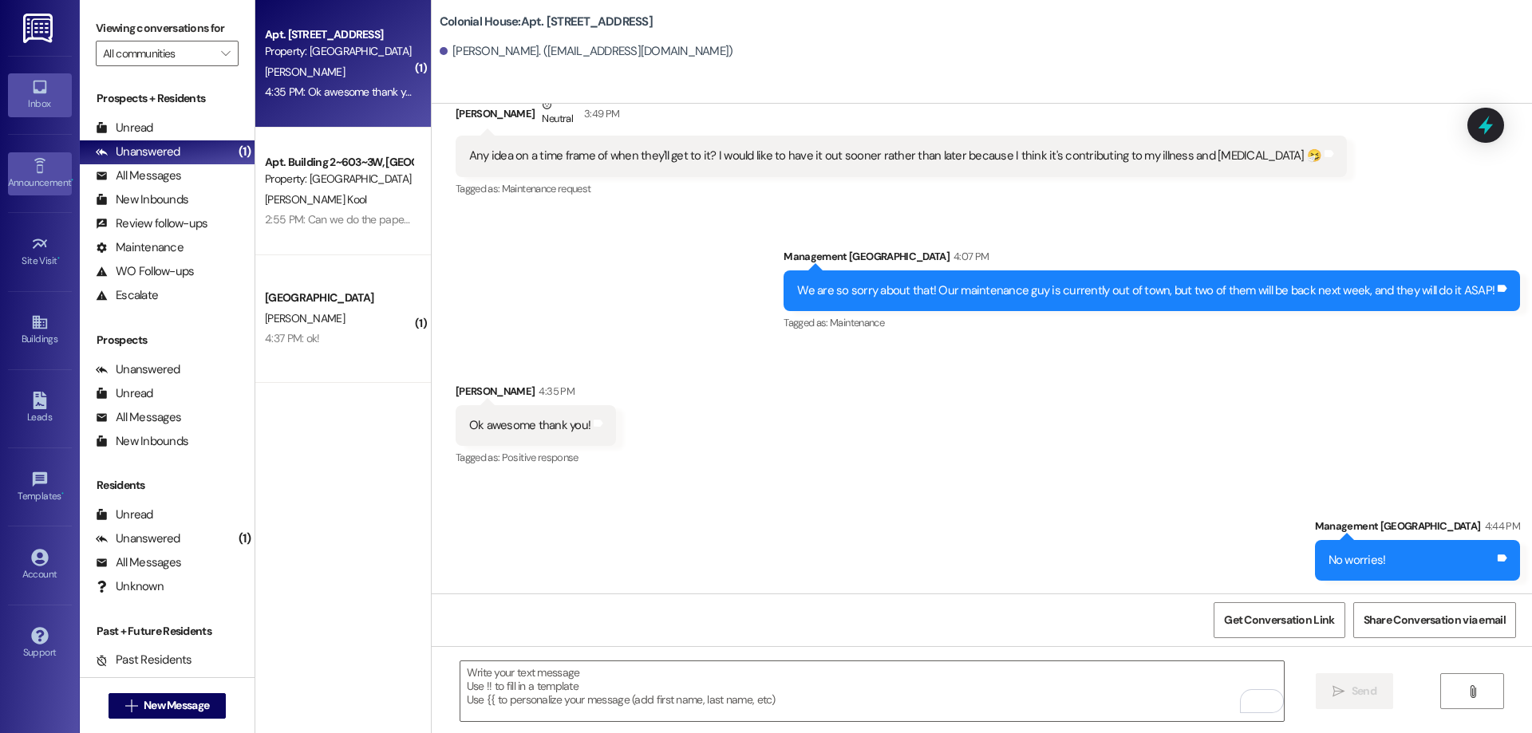
click at [42, 172] on icon at bounding box center [39, 165] width 11 height 15
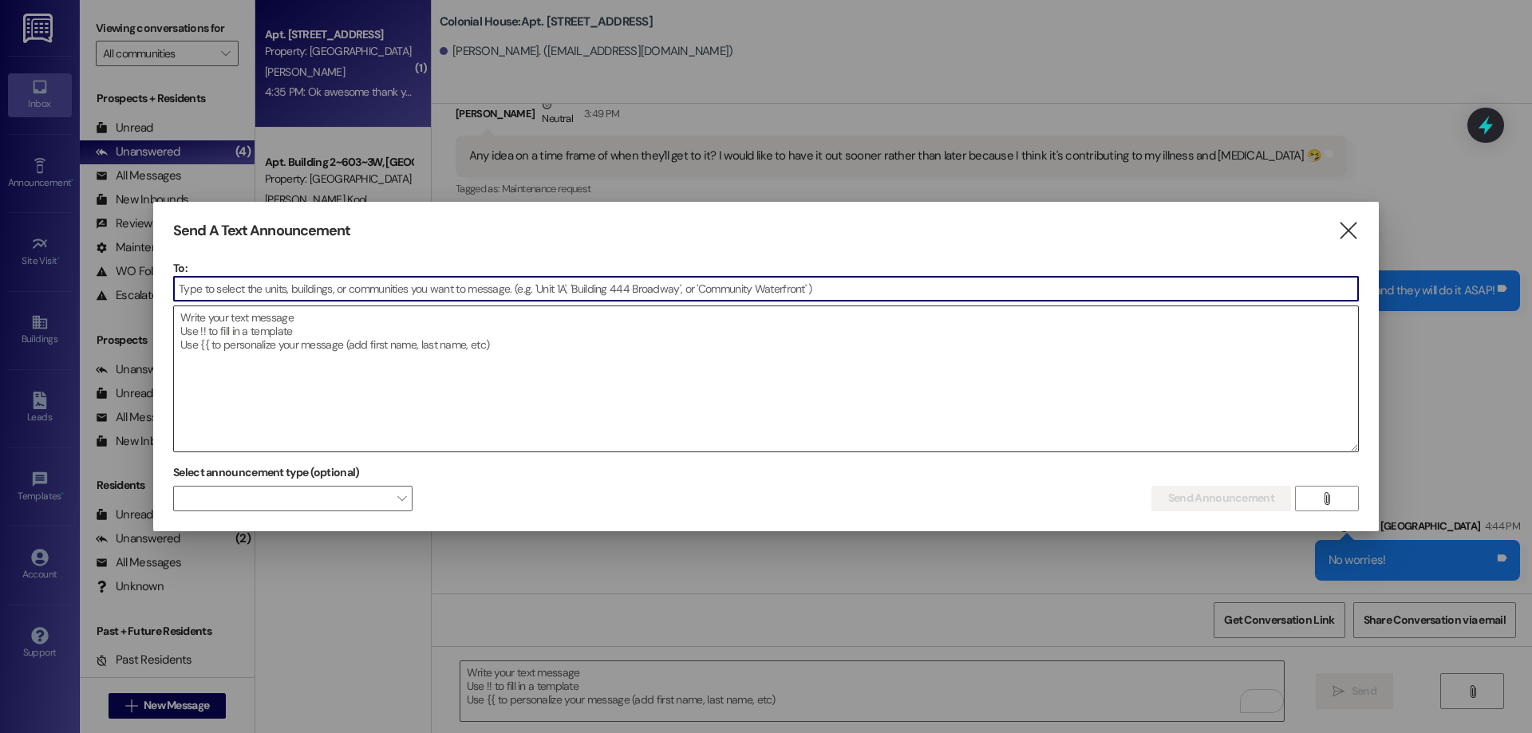
click at [243, 307] on textarea at bounding box center [766, 378] width 1184 height 145
click at [242, 296] on input at bounding box center [766, 289] width 1184 height 24
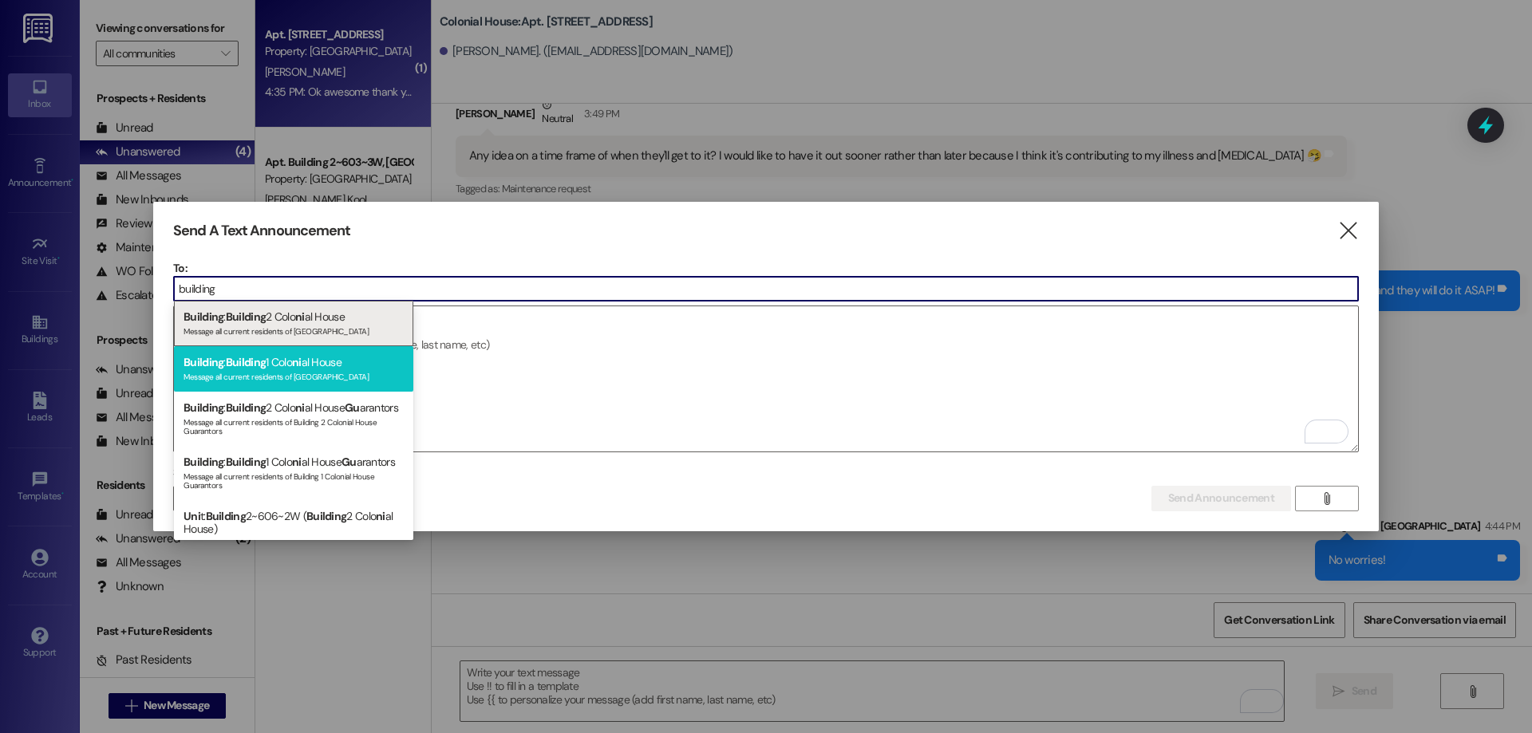
type input "building"
click at [310, 368] on div "Building : Building 1 Colo ni al House Message all current residents of [GEOGRA…" at bounding box center [293, 368] width 239 height 45
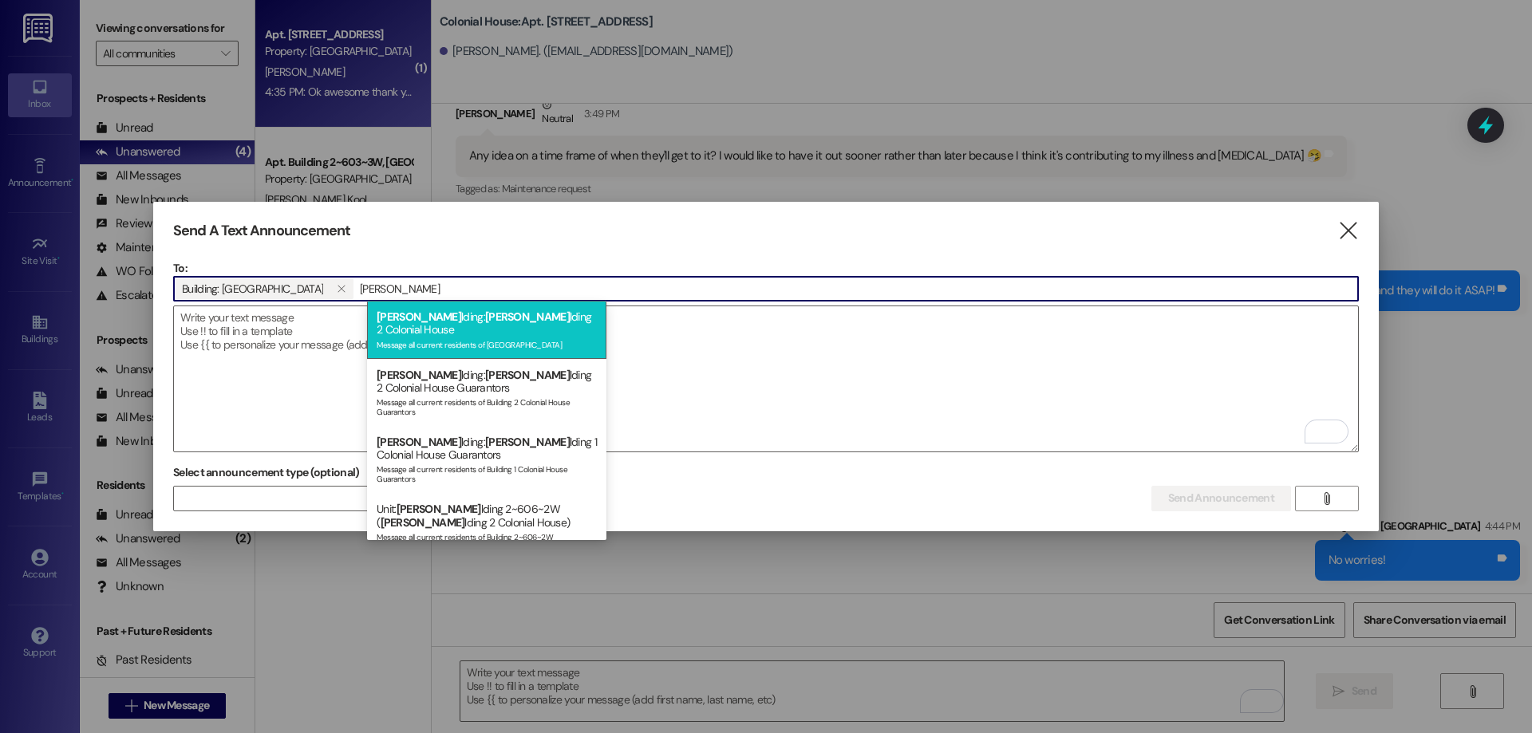
type input "[PERSON_NAME]"
click at [463, 341] on div "[PERSON_NAME] lding: [PERSON_NAME] lding 2 Colonial House Message all current r…" at bounding box center [486, 330] width 239 height 58
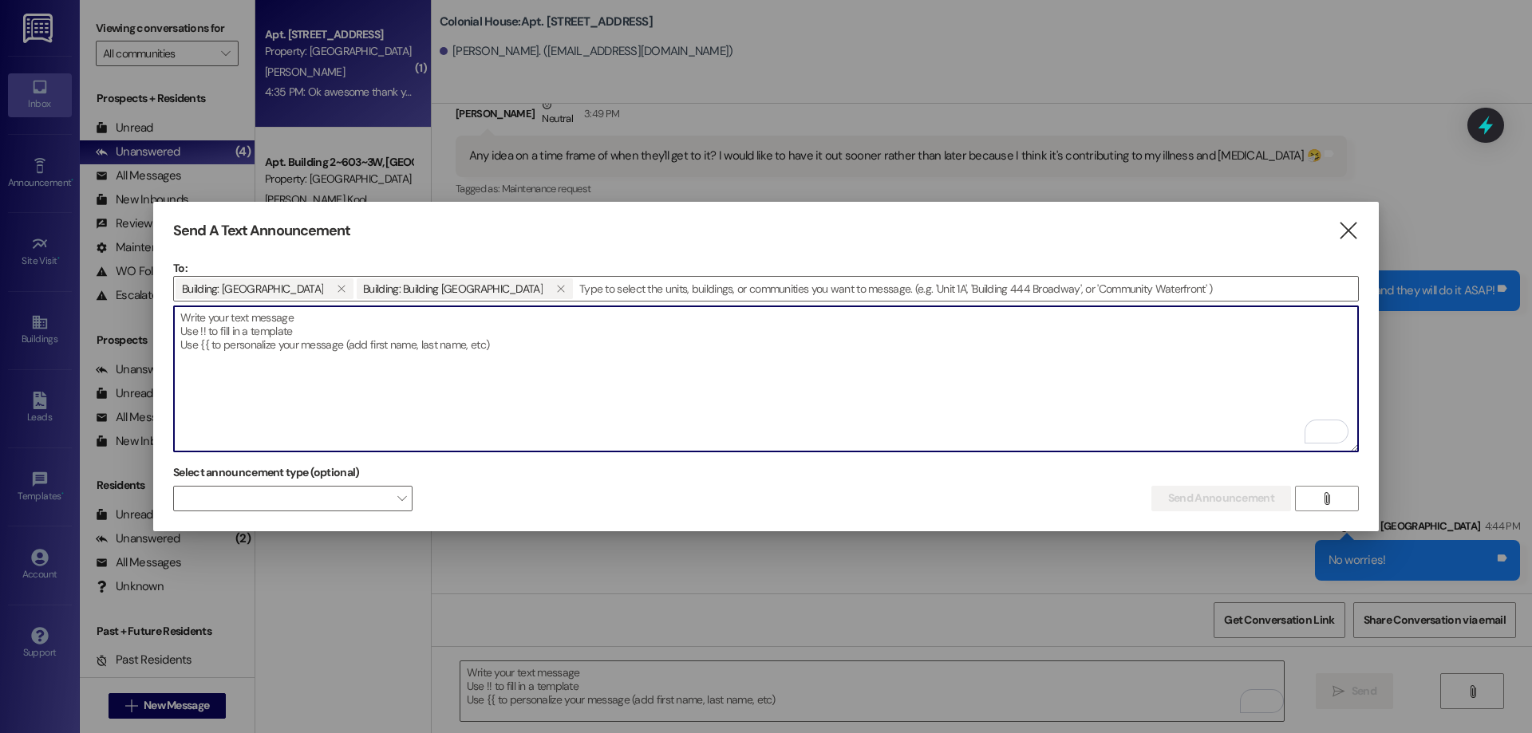
click at [463, 341] on textarea "To enrich screen reader interactions, please activate Accessibility in Grammarl…" at bounding box center [766, 378] width 1184 height 145
click at [418, 350] on textarea "To enrich screen reader interactions, please activate Accessibility in Grammarl…" at bounding box center [766, 378] width 1184 height 145
paste textarea "Hi Everyone, Our carpets will be professionally cleaned on [date(s)]. To make s…"
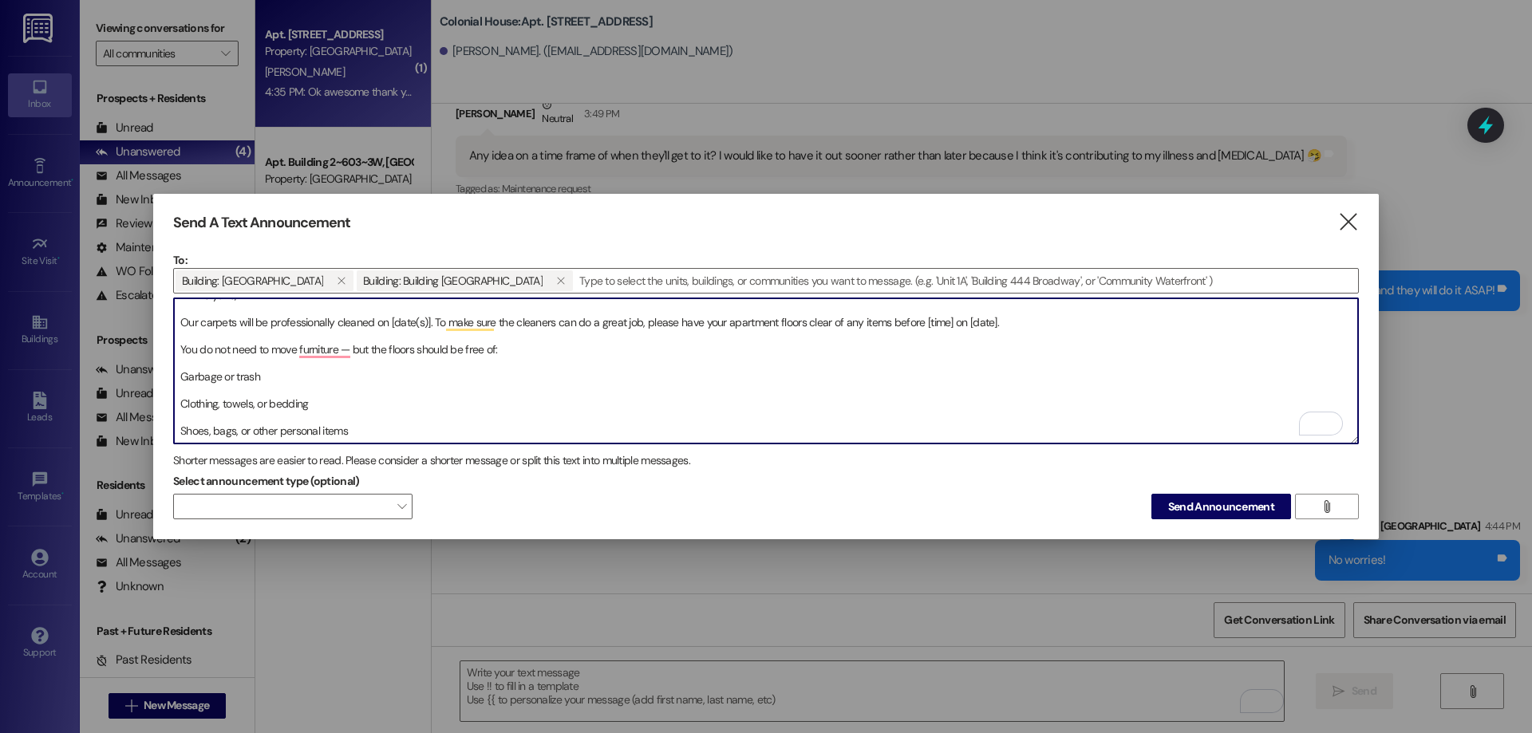
scroll to position [0, 0]
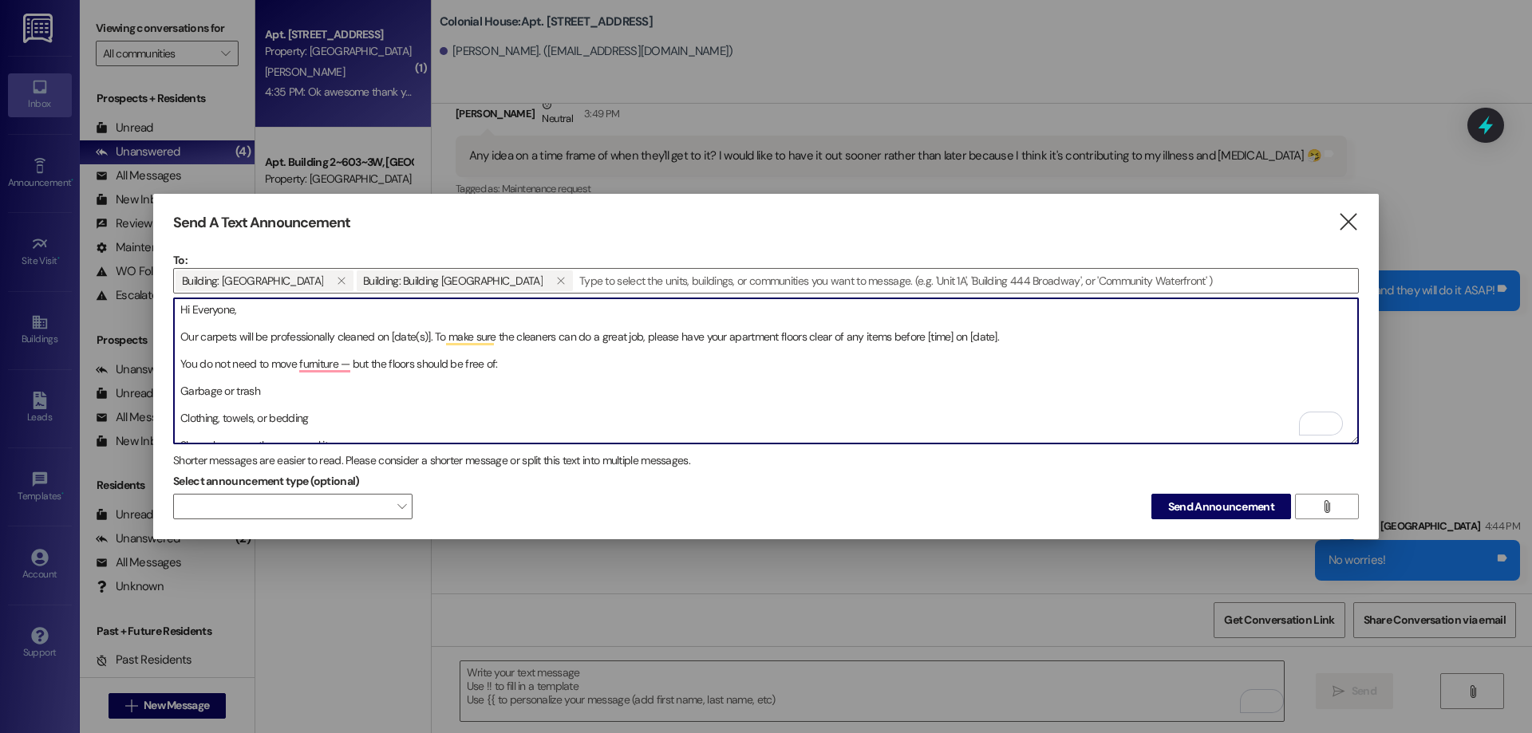
click at [187, 346] on textarea "Hi Everyone, Our carpets will be professionally cleaned on [date(s)]. To make s…" at bounding box center [766, 370] width 1184 height 145
click at [183, 358] on textarea "Hi Everyone, Our carpets will be professionally cleaned on [date(s)]. To make s…" at bounding box center [766, 370] width 1184 height 145
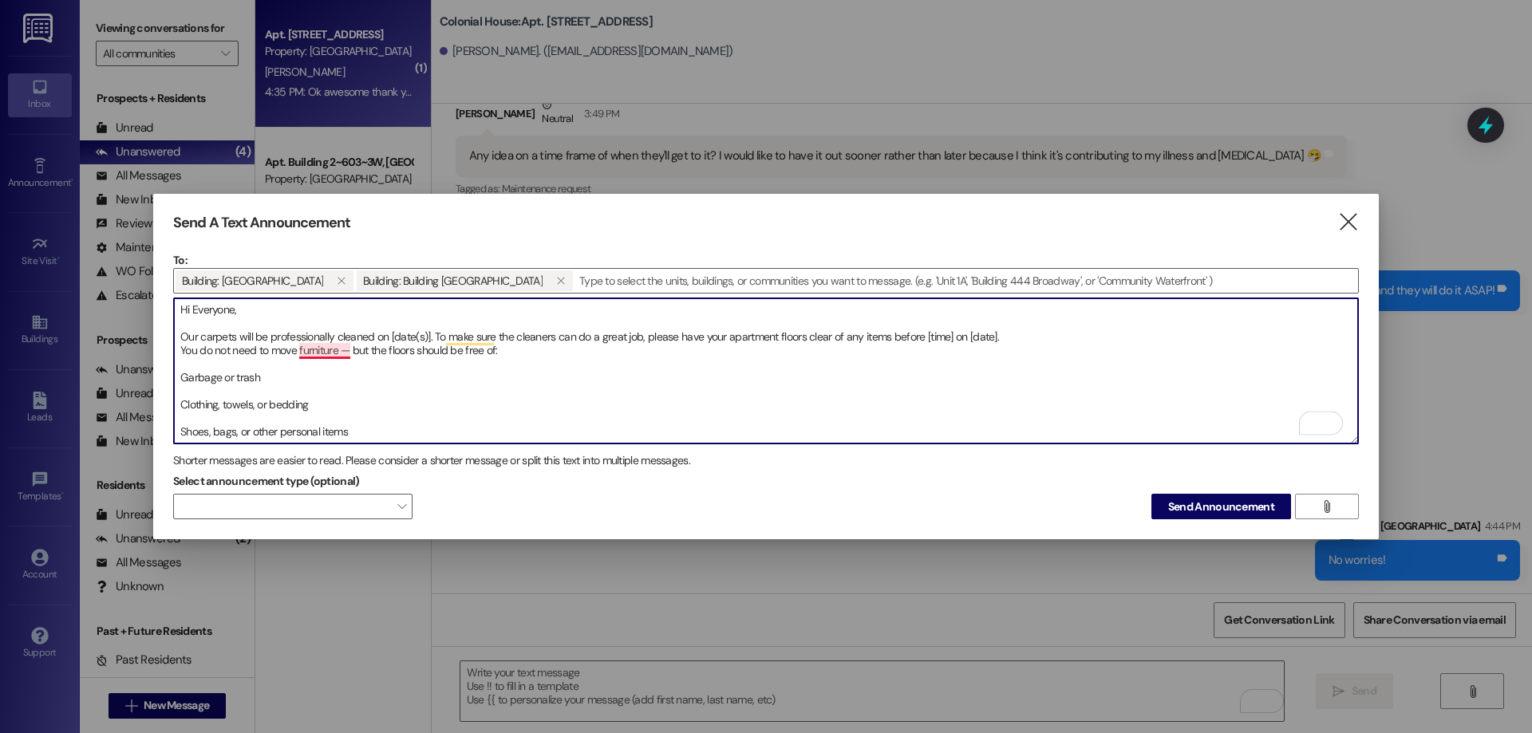
click at [323, 341] on textarea "Hi Everyone, Our carpets will be professionally cleaned on [date(s)]. To make s…" at bounding box center [766, 370] width 1184 height 145
click at [877, 341] on textarea "Hi Everyone, Our carpets will be professionally cleaned on [date(s)]. To make s…" at bounding box center [766, 370] width 1184 height 145
click at [902, 331] on textarea "Hi Everyone, Our carpets will be professionally cleaned on [date(s)]. To make s…" at bounding box center [766, 370] width 1184 height 145
drag, startPoint x: 921, startPoint y: 333, endPoint x: 993, endPoint y: 336, distance: 71.8
click at [993, 336] on textarea "Hi Everyone, Our carpets will be professionally cleaned on [date(s)]. To make s…" at bounding box center [766, 370] width 1184 height 145
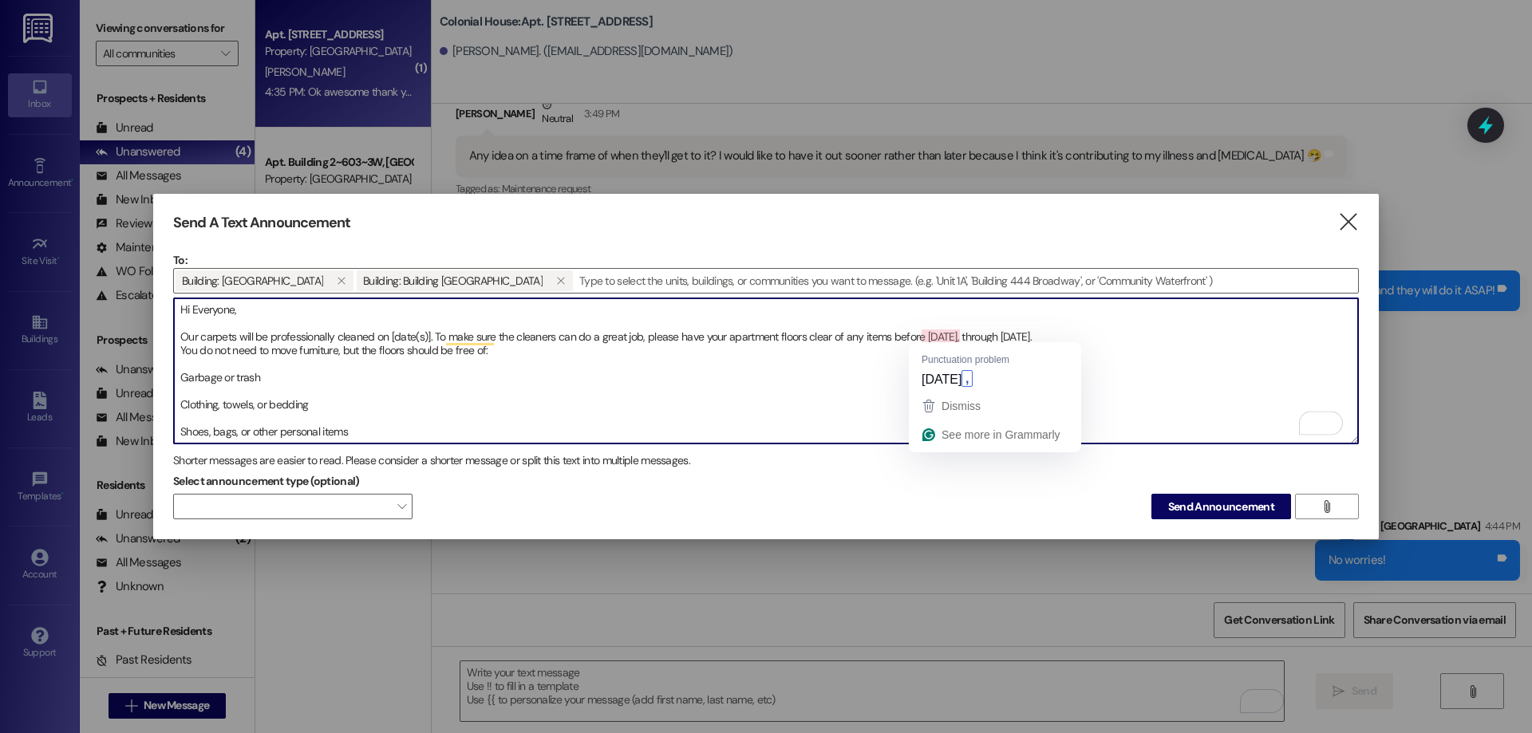
click at [955, 334] on textarea "Hi Everyone, Our carpets will be professionally cleaned on [date(s)]. To make s…" at bounding box center [766, 370] width 1184 height 145
click at [1056, 336] on textarea "Hi Everyone, Our carpets will be professionally cleaned on [date(s)]. To make s…" at bounding box center [766, 370] width 1184 height 145
drag, startPoint x: 1002, startPoint y: 331, endPoint x: 1130, endPoint y: 337, distance: 128.6
click at [1130, 337] on textarea "Hi Everyone, Our carpets will be professionally cleaned on [date(s)]. To make s…" at bounding box center [766, 370] width 1184 height 145
click at [1023, 336] on textarea "Hi Everyone, Our carpets will be professionally cleaned on [date(s)]. To make s…" at bounding box center [766, 370] width 1184 height 145
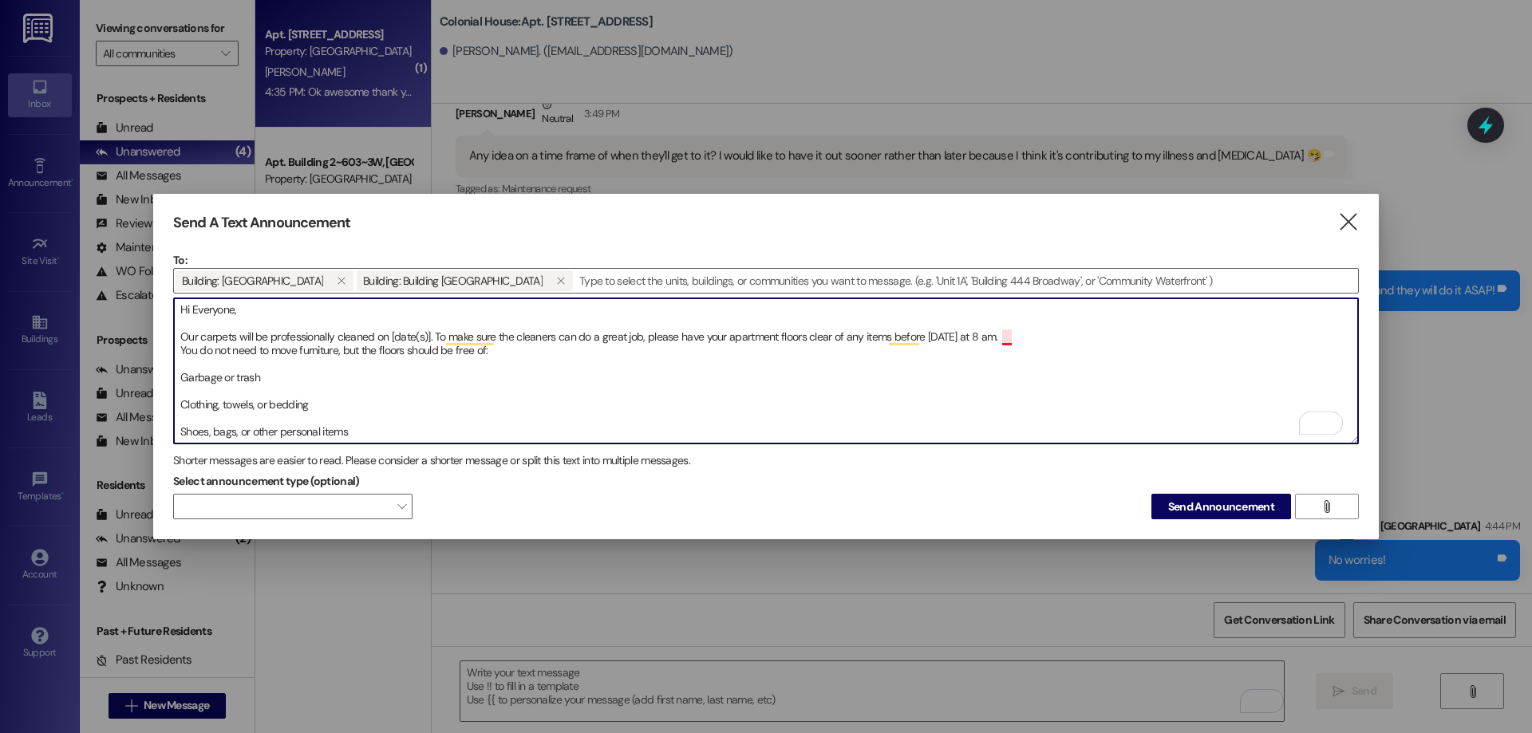
click at [1003, 336] on textarea "Hi Everyone, Our carpets will be professionally cleaned on [date(s)]. To make s…" at bounding box center [766, 370] width 1184 height 145
click at [1010, 337] on textarea "Hi Everyone, Our carpets will be professionally cleaned on [date(s)]. To make s…" at bounding box center [766, 370] width 1184 height 145
click at [386, 363] on textarea "Hi Everyone, Our carpets will be professionally cleaned on [date(s)]. To make s…" at bounding box center [766, 370] width 1184 height 145
click at [243, 336] on textarea "Hi Everyone, Our carpets will be professionally cleaned on [date(s)]. To make s…" at bounding box center [766, 370] width 1184 height 145
drag, startPoint x: 388, startPoint y: 332, endPoint x: 429, endPoint y: 337, distance: 41.0
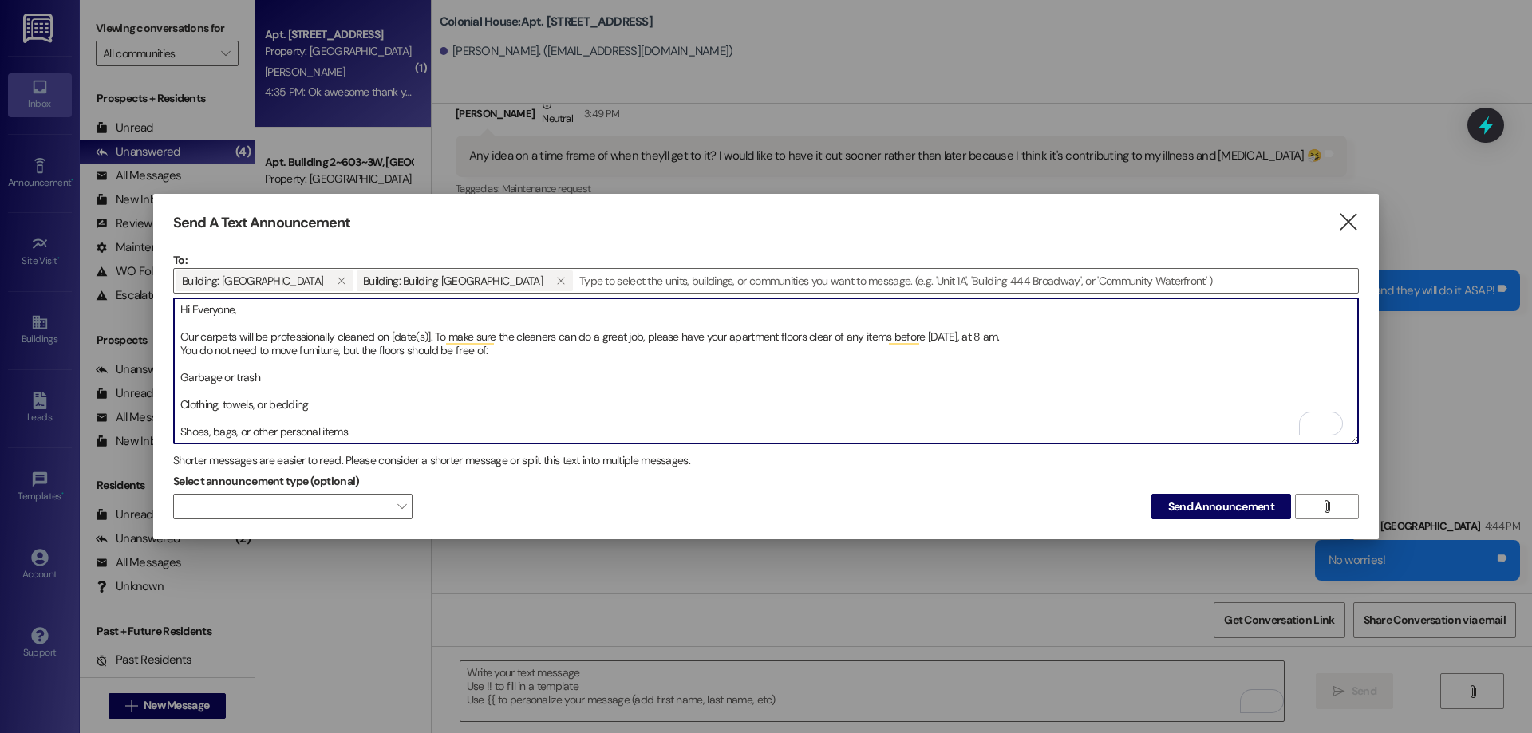
click at [429, 337] on textarea "Hi Everyone, Our carpets will be professionally cleaned on [date(s)]. To make s…" at bounding box center [766, 370] width 1184 height 145
click at [182, 371] on textarea "Hi Everyone, Our carpets will be professionally cleaned on [DATE]-[DATE]. To ma…" at bounding box center [766, 370] width 1184 height 145
click at [176, 392] on textarea "Hi Everyone, Our carpets will be professionally cleaned on [DATE]-[DATE]. To ma…" at bounding box center [766, 370] width 1184 height 145
click at [179, 406] on textarea "Hi Everyone, Our carpets will be professionally cleaned on [DATE]-[DATE]. To ma…" at bounding box center [766, 370] width 1184 height 145
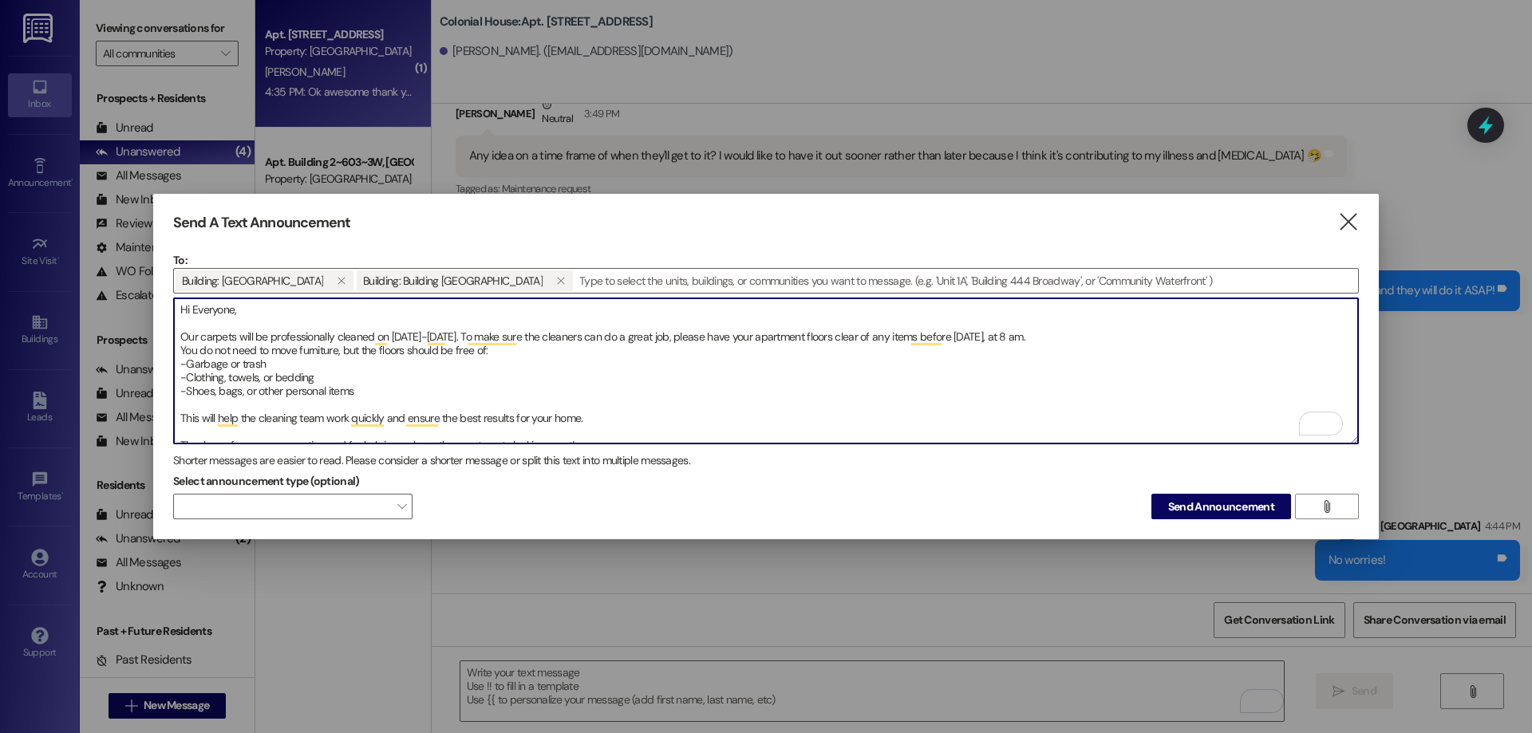
click at [183, 414] on textarea "Hi Everyone, Our carpets will be professionally cleaned on [DATE]-[DATE]. To ma…" at bounding box center [766, 370] width 1184 height 145
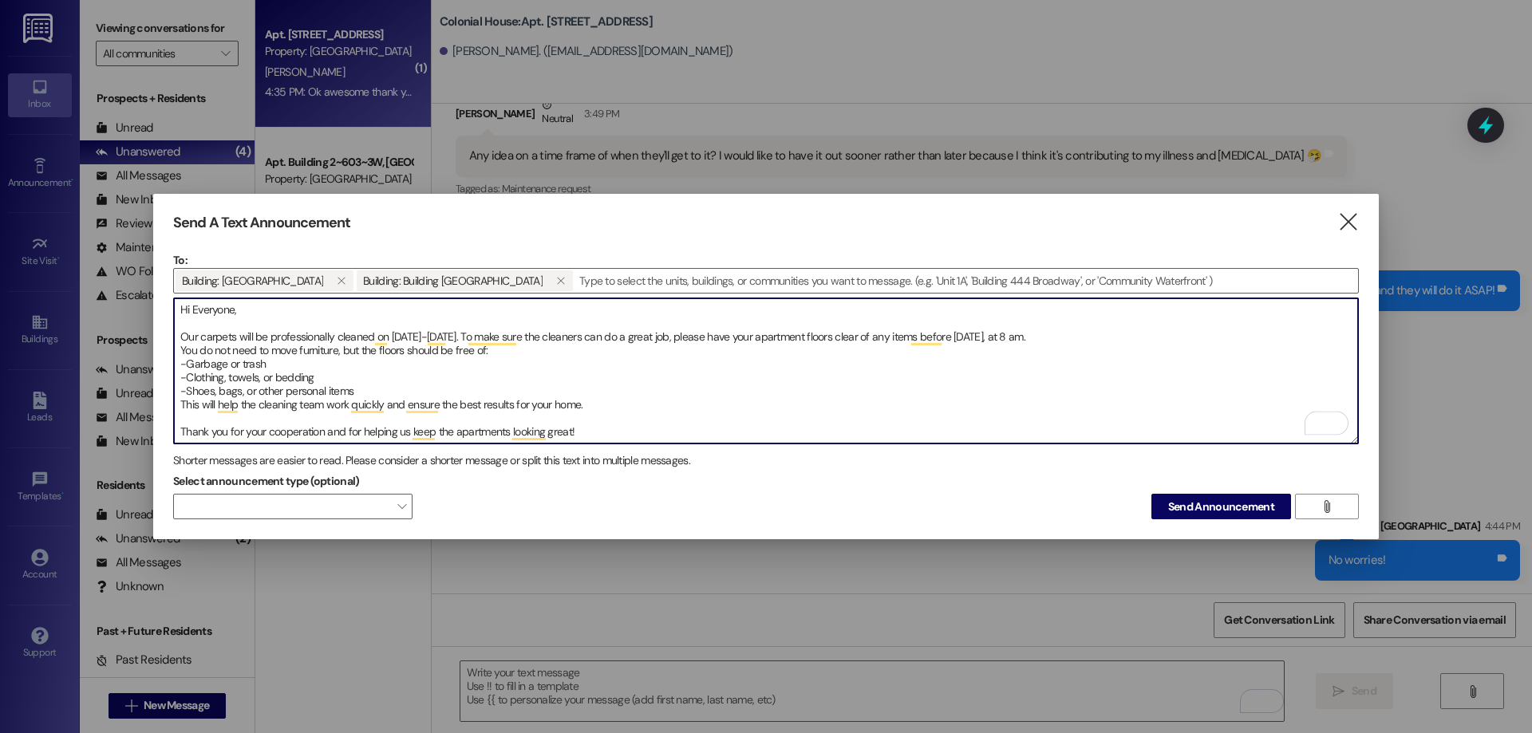
click at [183, 428] on textarea "Hi Everyone, Our carpets will be professionally cleaned on [DATE]-[DATE]. To ma…" at bounding box center [766, 370] width 1184 height 145
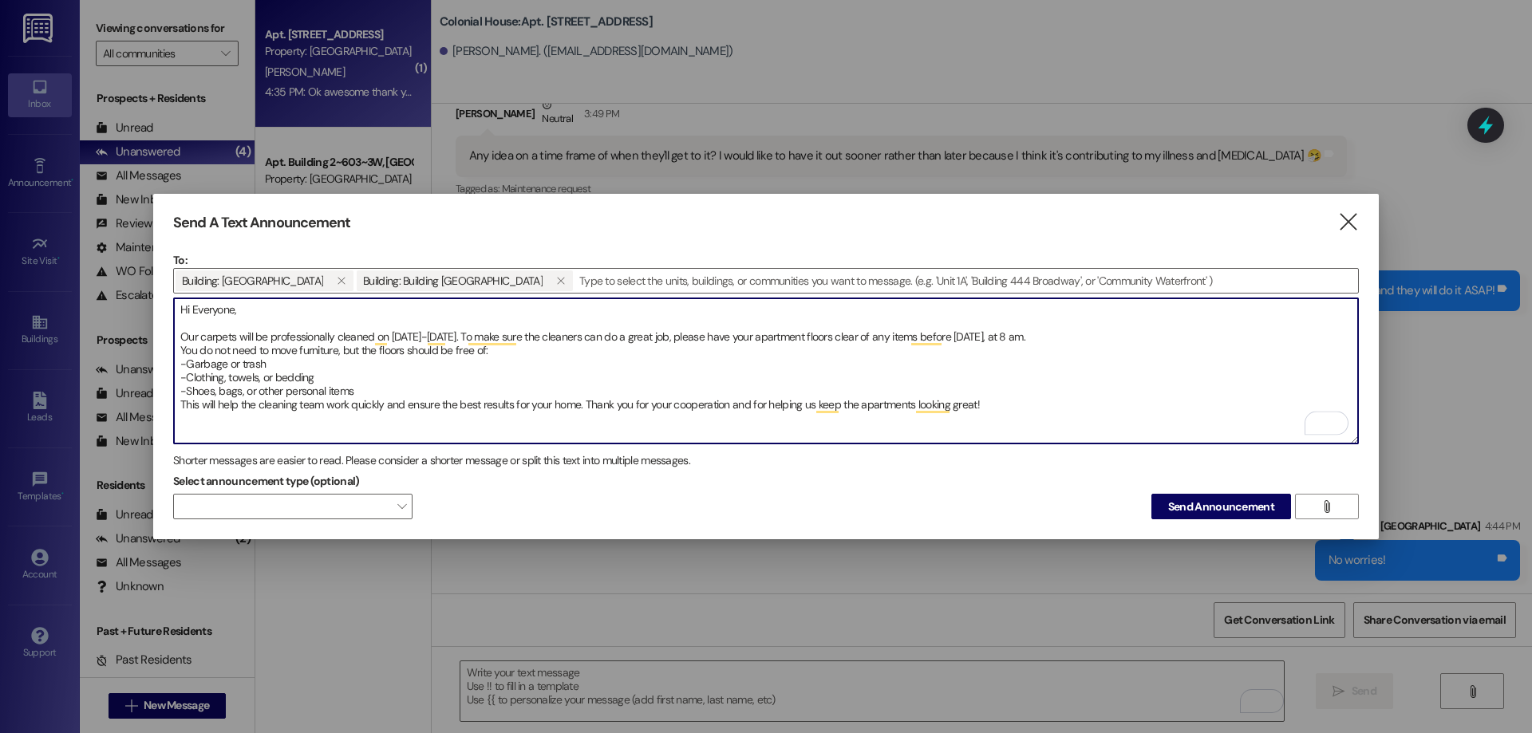
drag, startPoint x: 245, startPoint y: 317, endPoint x: 194, endPoint y: 321, distance: 51.2
click at [194, 321] on textarea "Hi Everyone, Our carpets will be professionally cleaned on [DATE]-[DATE]. To ma…" at bounding box center [766, 370] width 1184 height 145
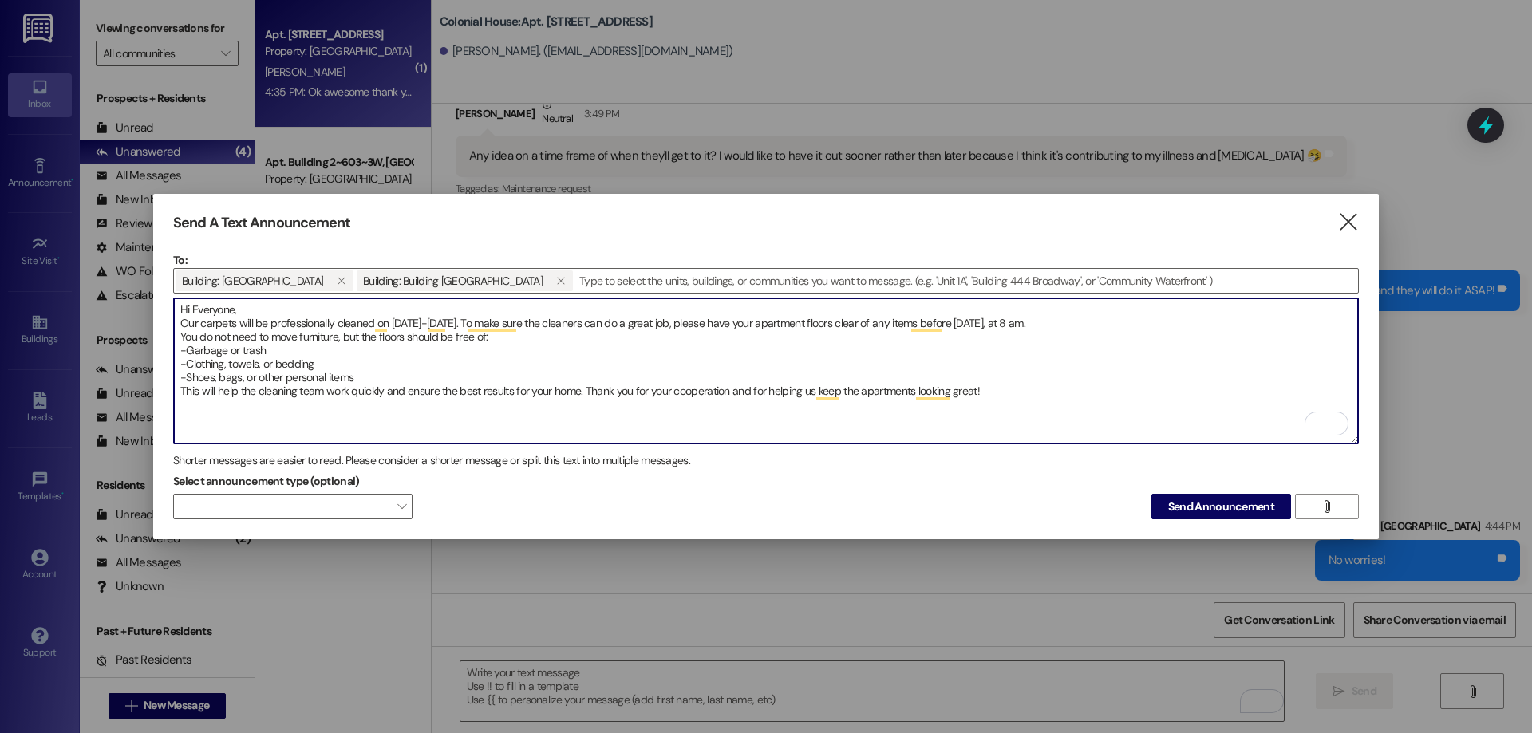
click at [178, 391] on textarea "Hi Everyone, Our carpets will be professionally cleaned on [DATE]-[DATE]. To ma…" at bounding box center [766, 370] width 1184 height 145
click at [393, 388] on textarea "Hi Everyone, Our carpets will be professionally cleaned on [DATE]-[DATE]. To ma…" at bounding box center [766, 370] width 1184 height 145
click at [317, 427] on textarea "Hi Everyone, Our carpets will be professionally cleaned on [DATE]-[DATE]. To ma…" at bounding box center [766, 370] width 1184 height 145
click at [278, 427] on textarea "Hi Everyone, Our carpets will be professionally cleaned on [DATE]-[DATE]. To ma…" at bounding box center [766, 370] width 1184 height 145
click at [226, 423] on textarea "Hi Everyone, Our carpets will be professionally cleaned on [DATE]-[DATE]. To ma…" at bounding box center [766, 370] width 1184 height 145
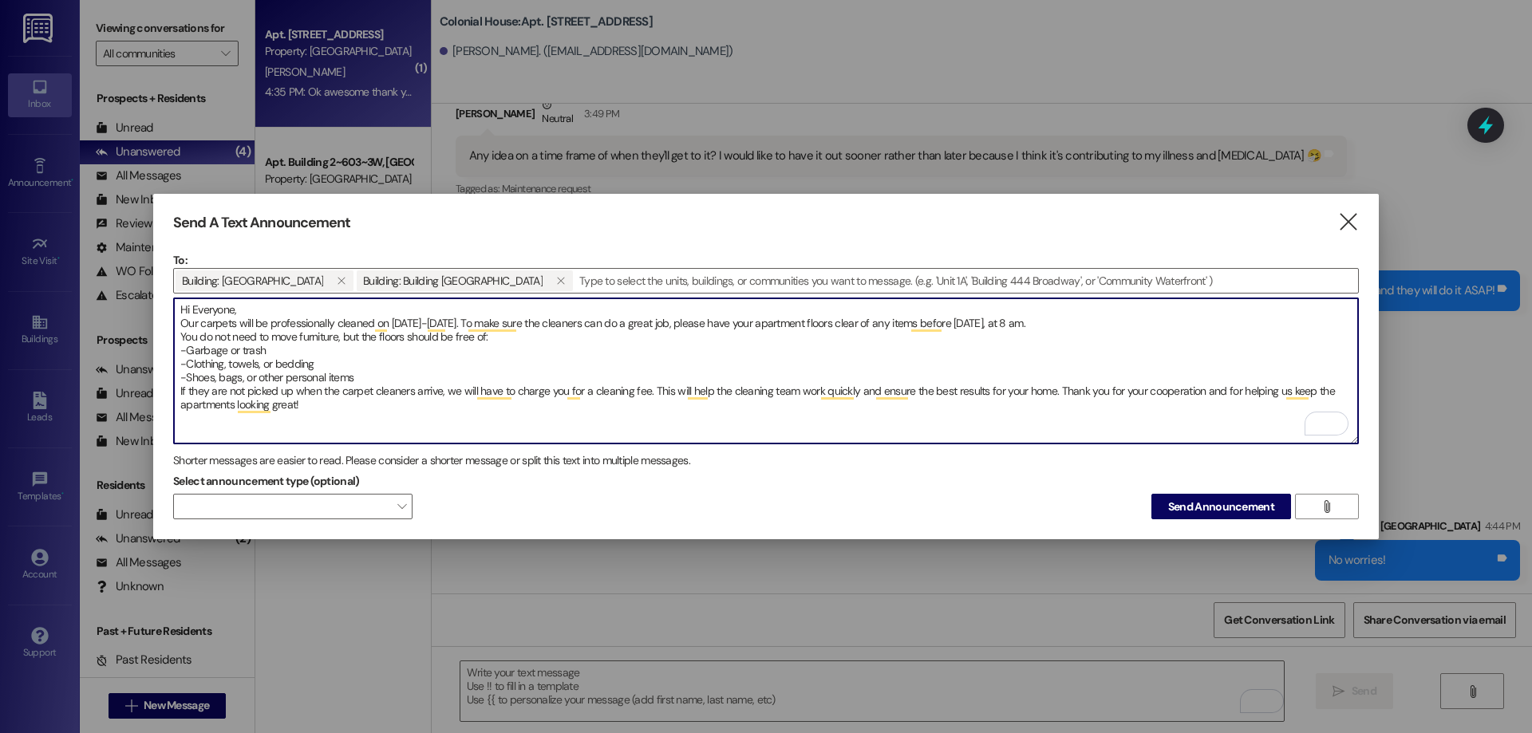
click at [338, 415] on textarea "Hi Everyone, Our carpets will be professionally cleaned on [DATE]-[DATE]. To ma…" at bounding box center [766, 370] width 1184 height 145
type textarea "Hi Everyone, Our carpets will be professionally cleaned on [DATE]-[DATE]. To ma…"
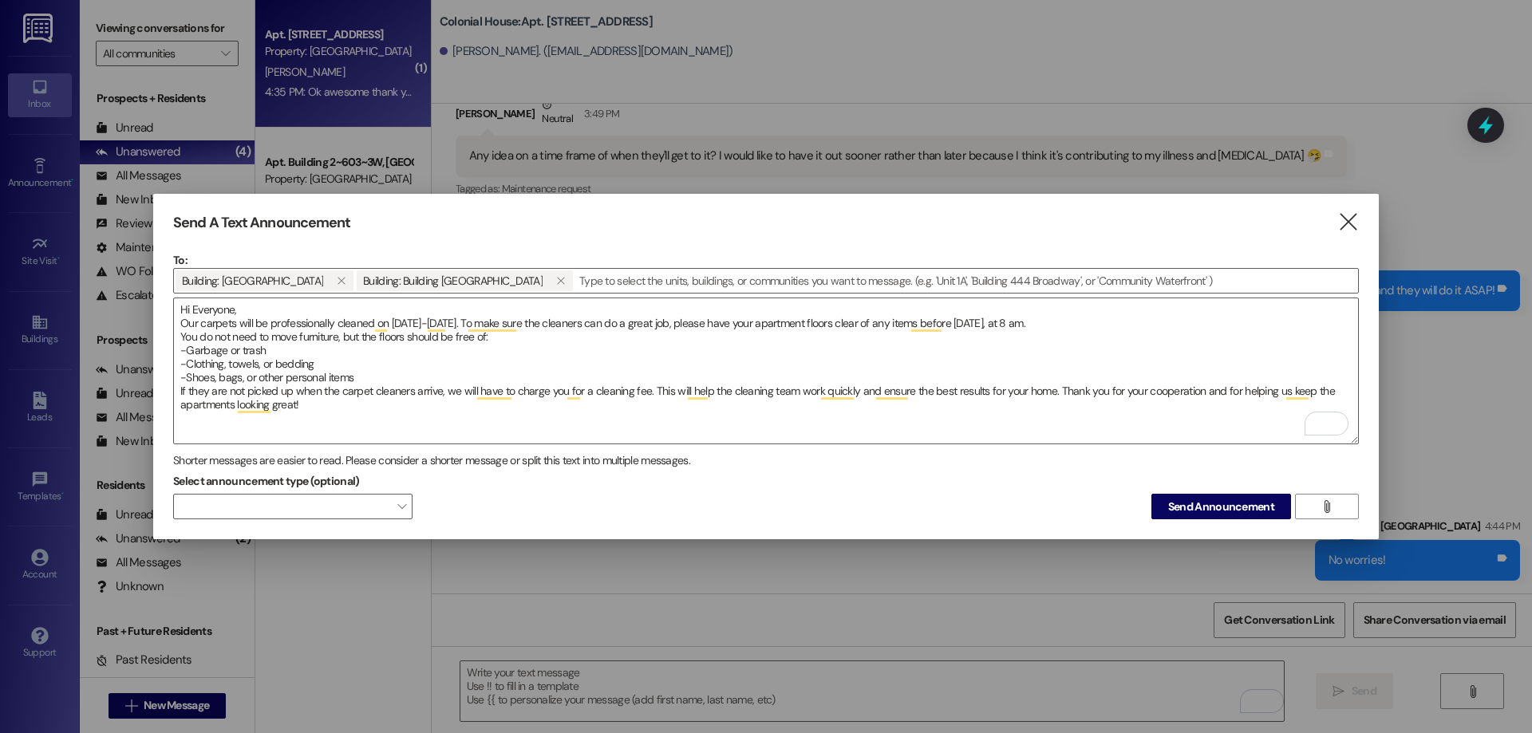
click at [1202, 510] on span "Send Announcement" at bounding box center [1221, 507] width 106 height 17
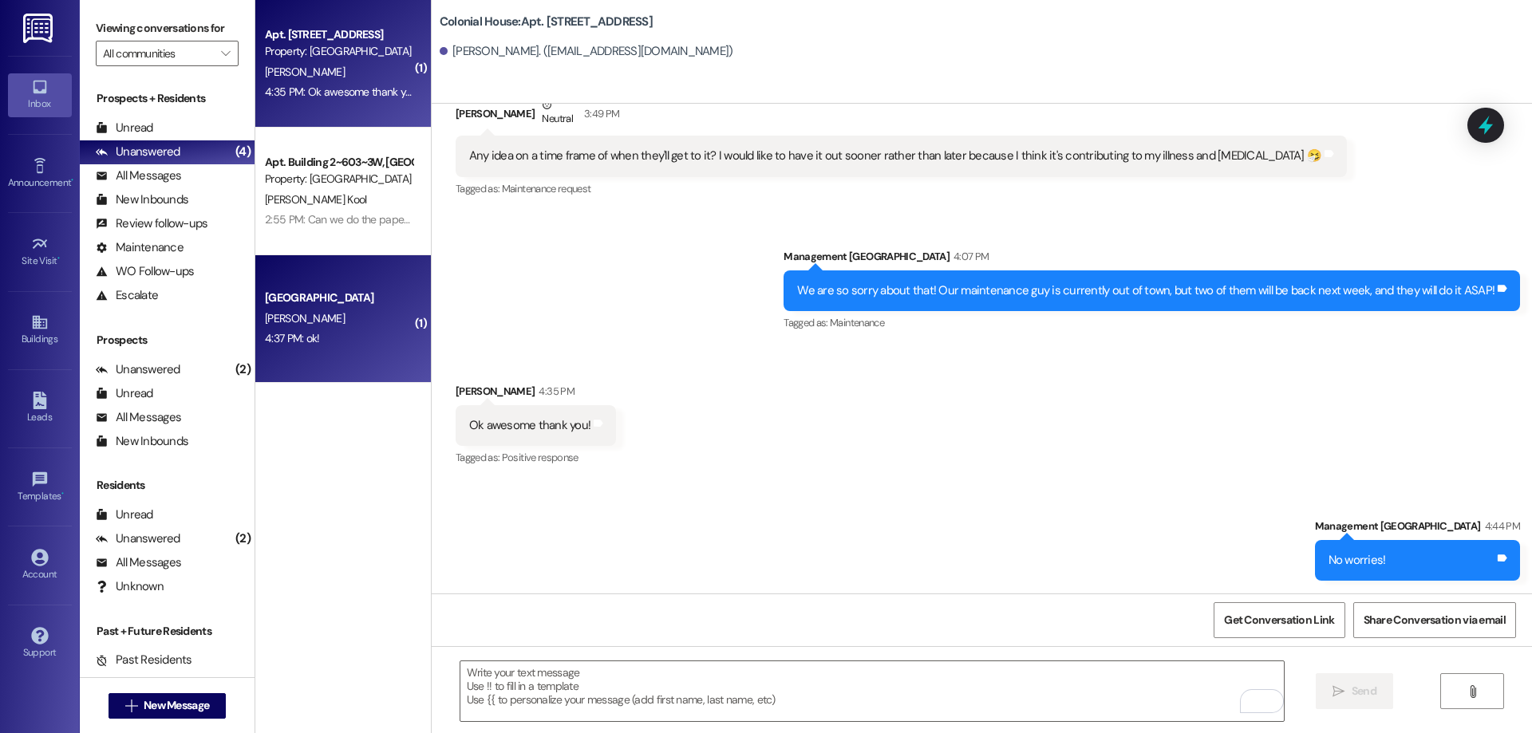
click at [400, 317] on div "[PERSON_NAME]" at bounding box center [338, 319] width 151 height 20
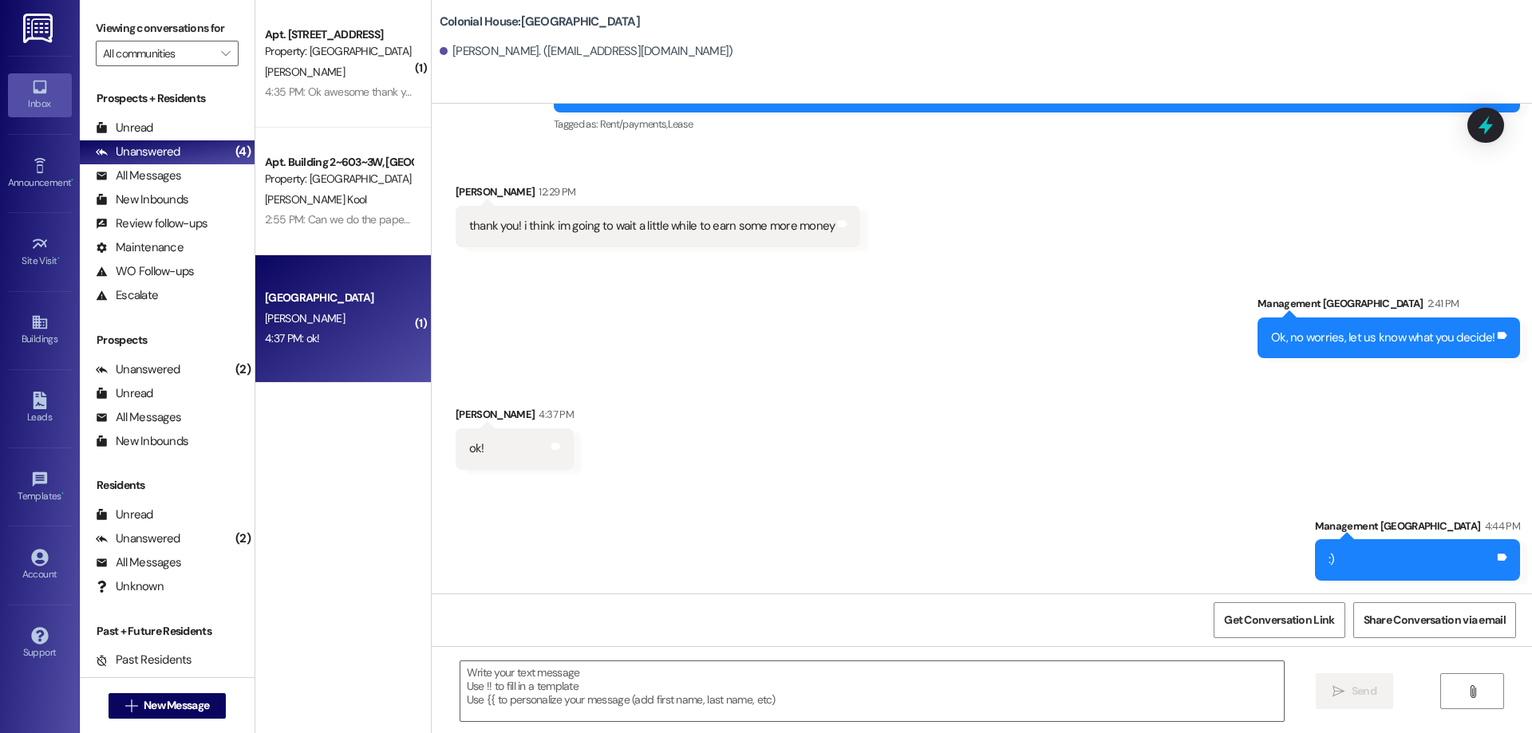
scroll to position [5799, 0]
